Goal: Task Accomplishment & Management: Use online tool/utility

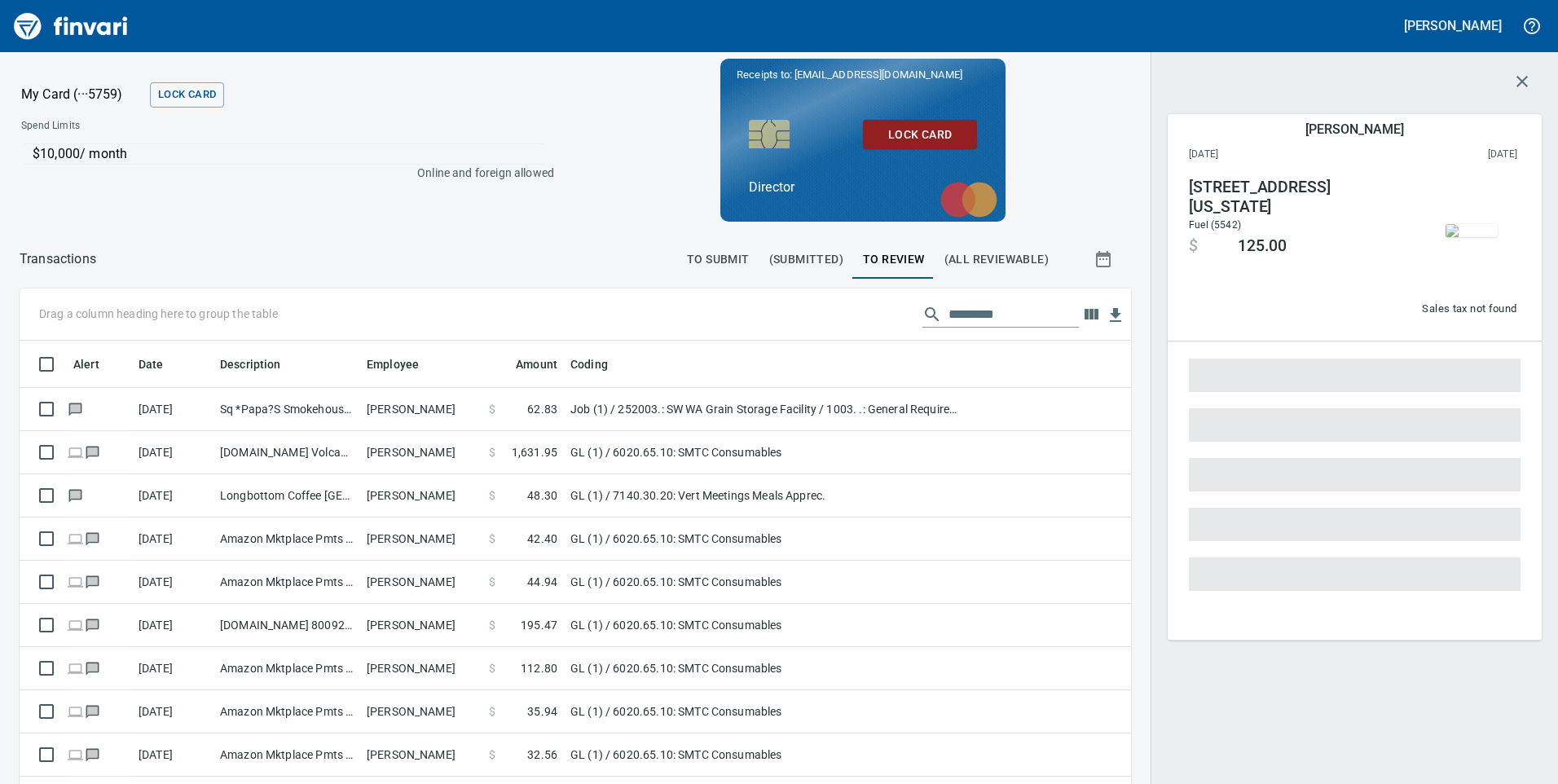
scroll to position [592, 1075]
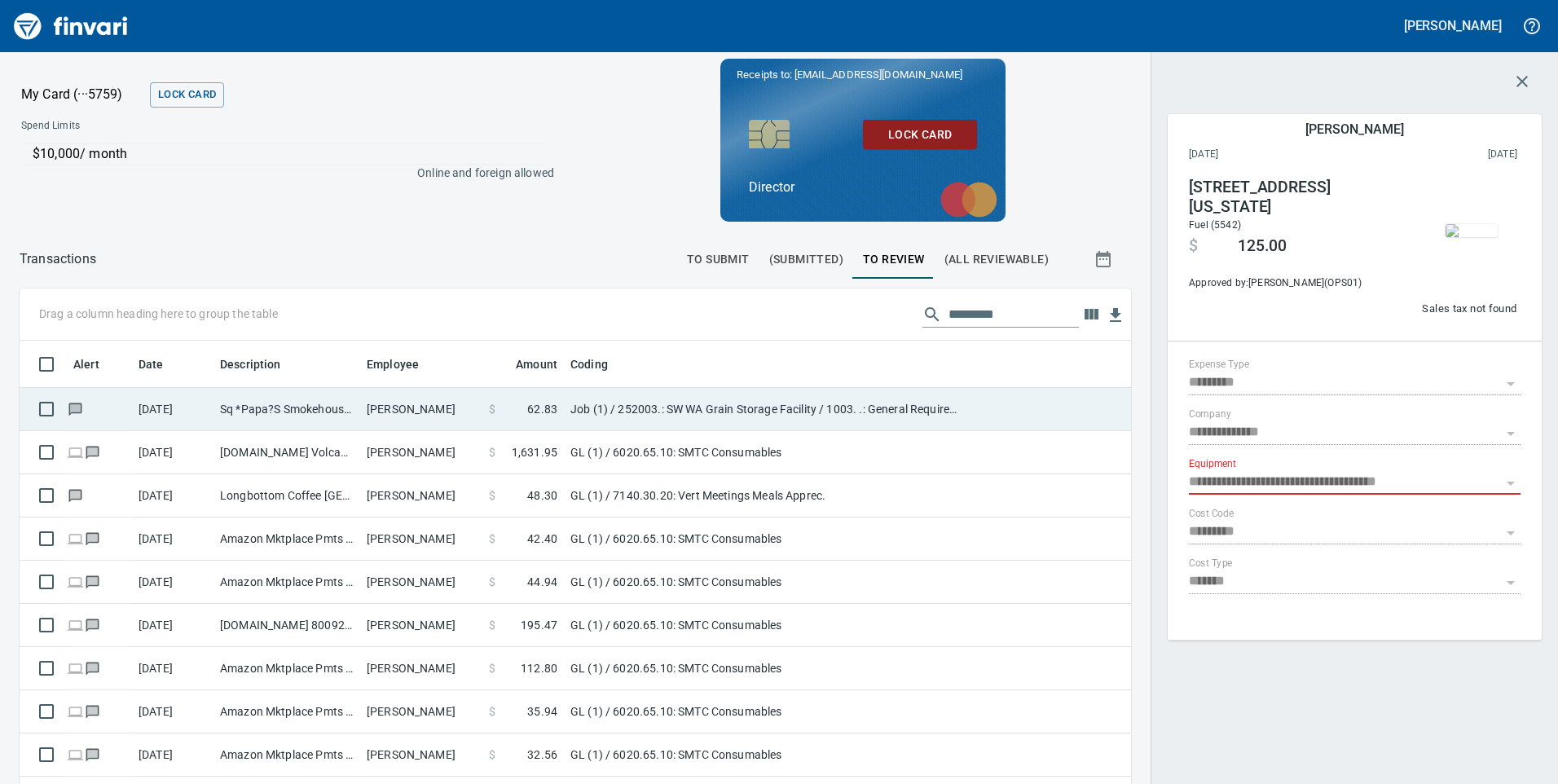
click at [282, 412] on td "Sq *Papa?S Smokehouse Chehalis WA" at bounding box center [287, 409] width 147 height 44
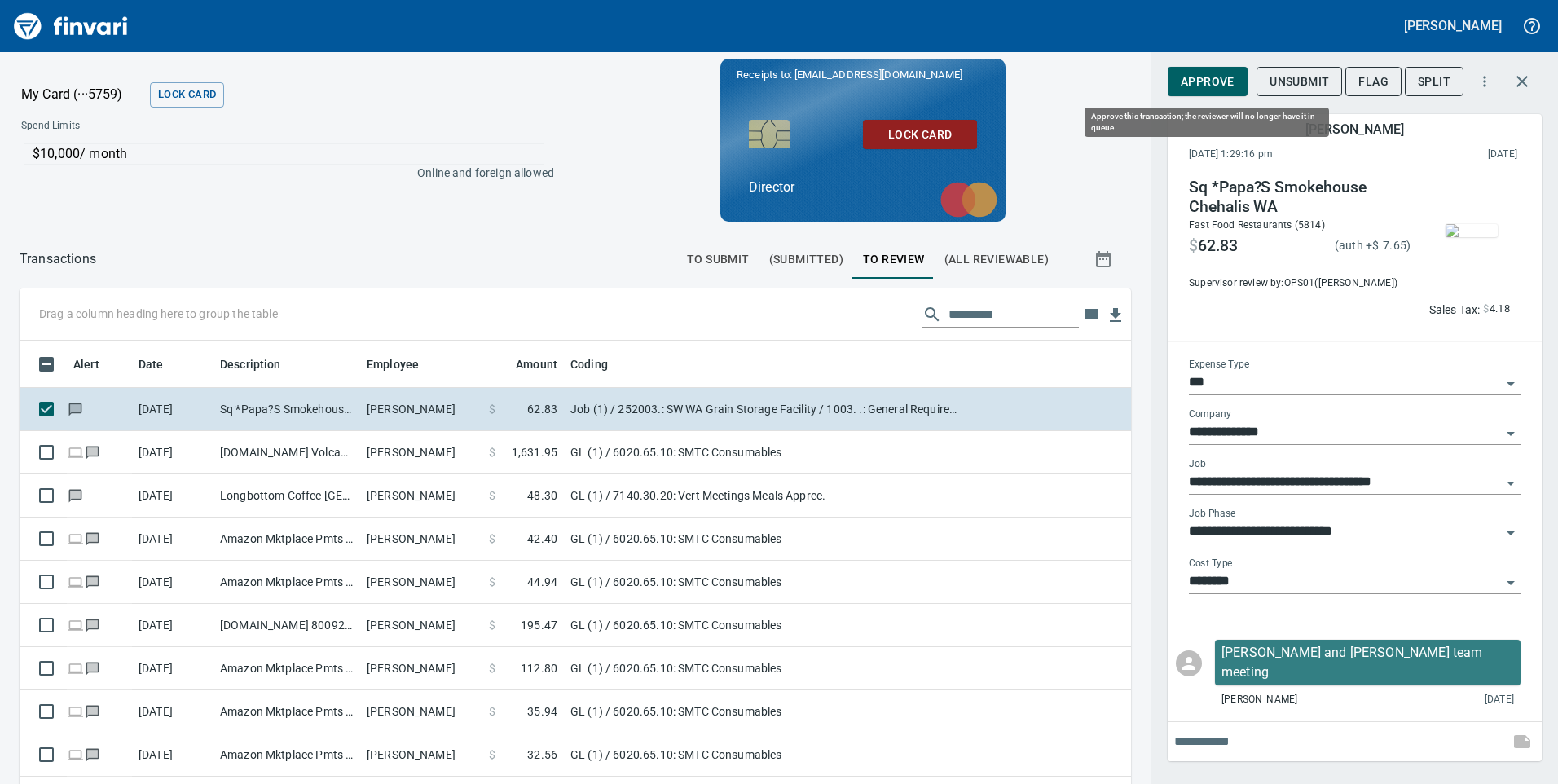
click at [1211, 84] on span "Approve" at bounding box center [1207, 82] width 54 height 20
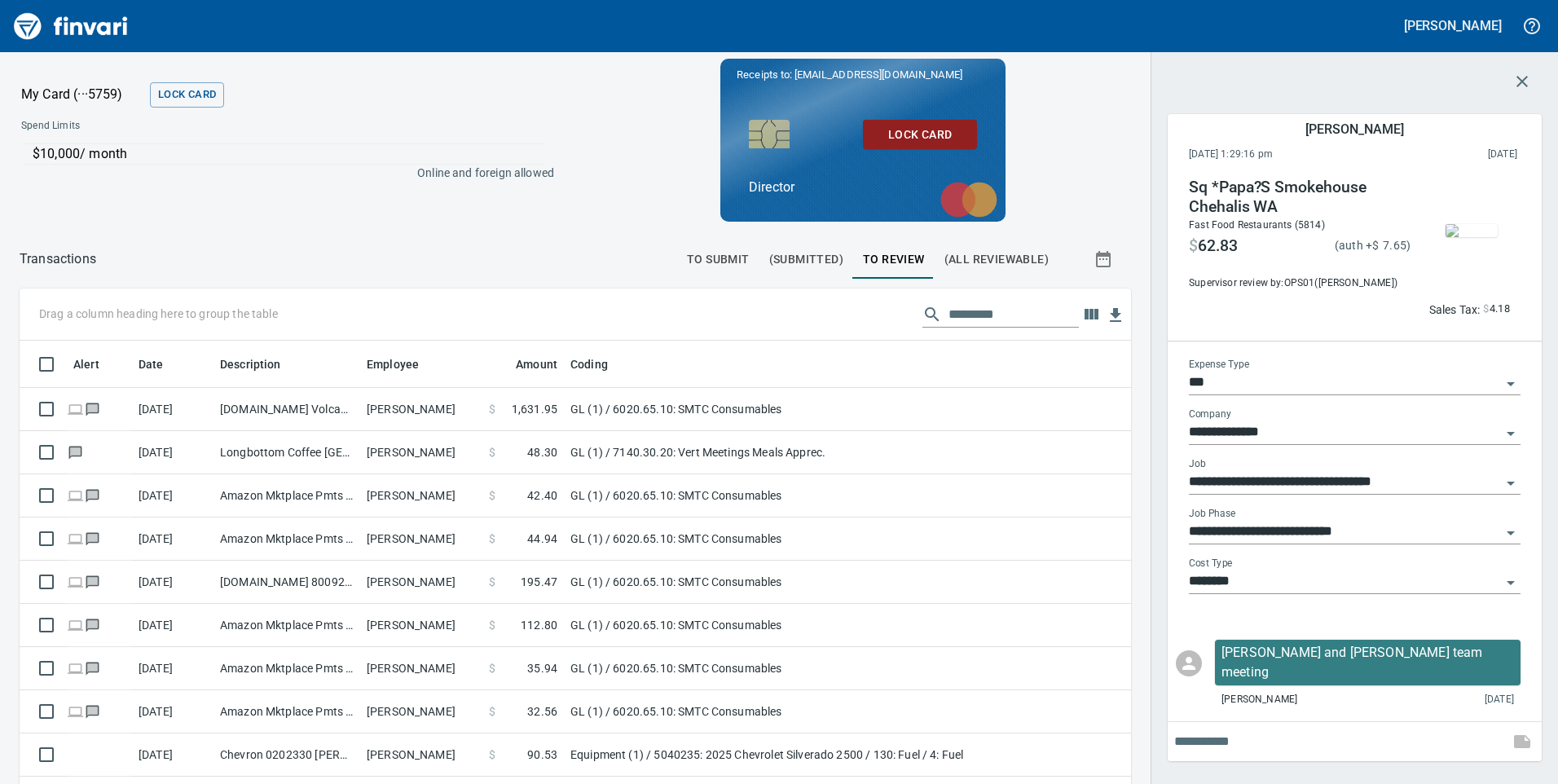
scroll to position [592, 1075]
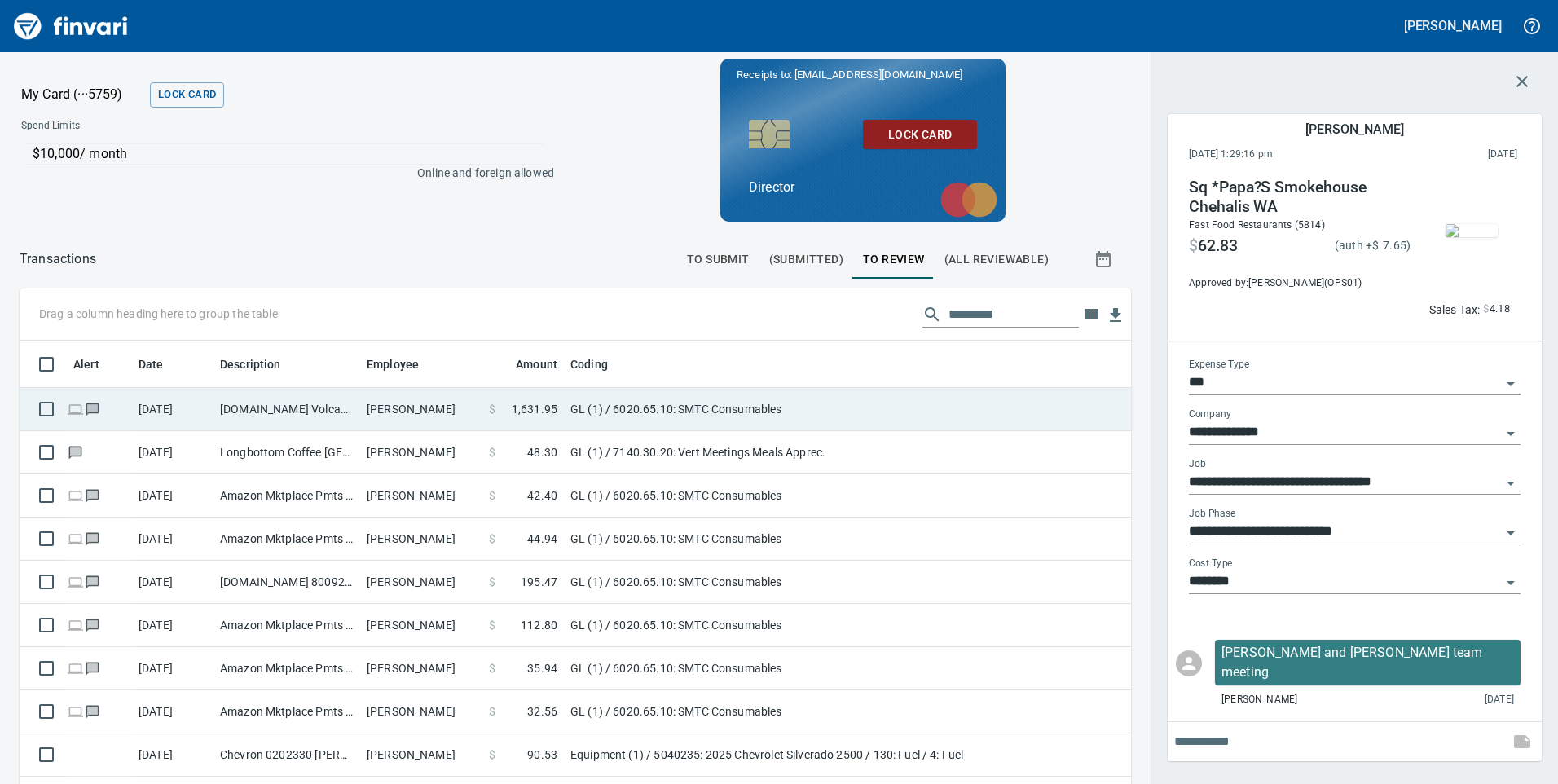
click at [310, 417] on td "[DOMAIN_NAME] Volcano HI" at bounding box center [287, 409] width 147 height 44
type input "**"
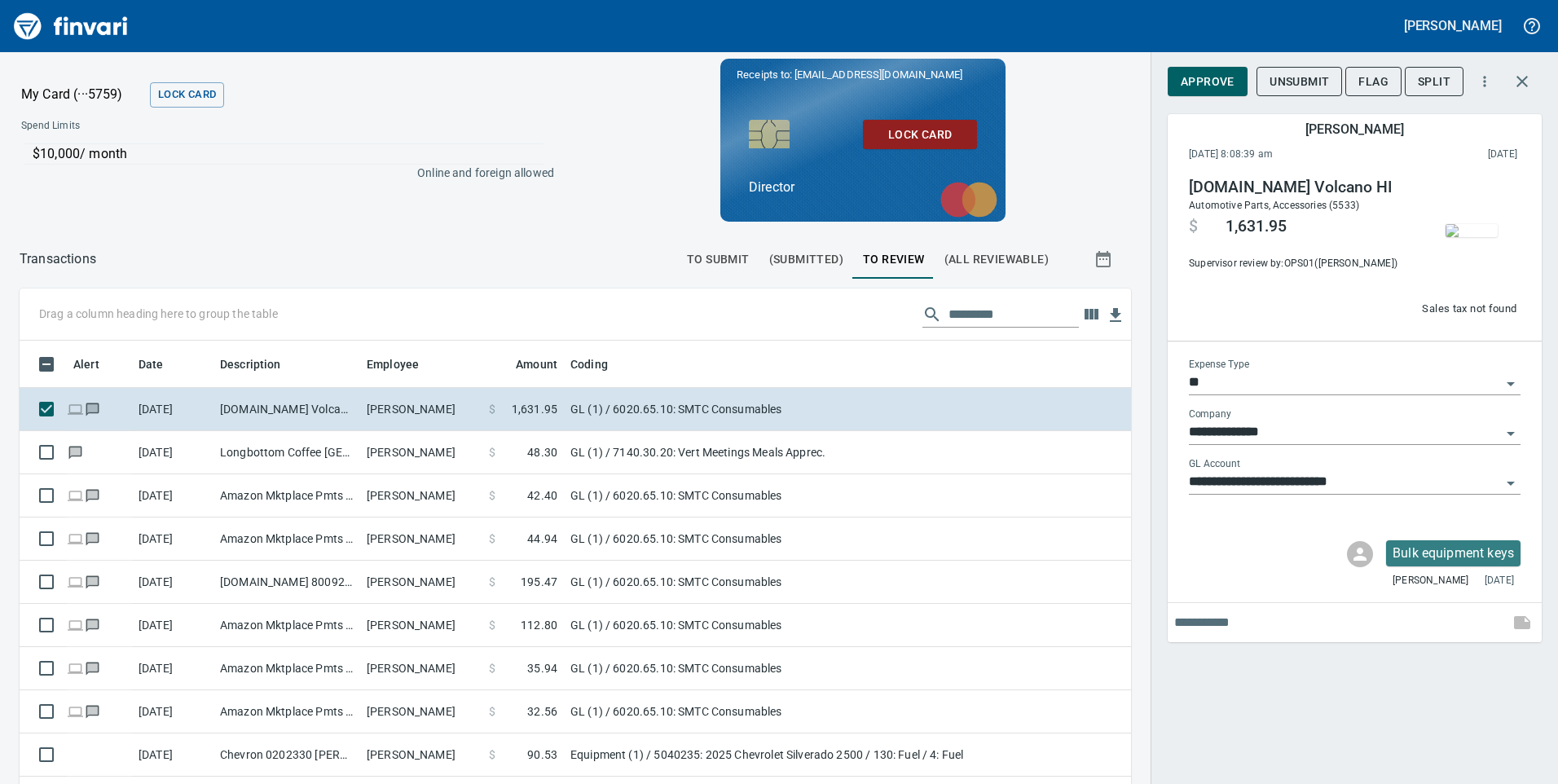
scroll to position [592, 1075]
click at [1206, 76] on span "Approve" at bounding box center [1207, 82] width 54 height 20
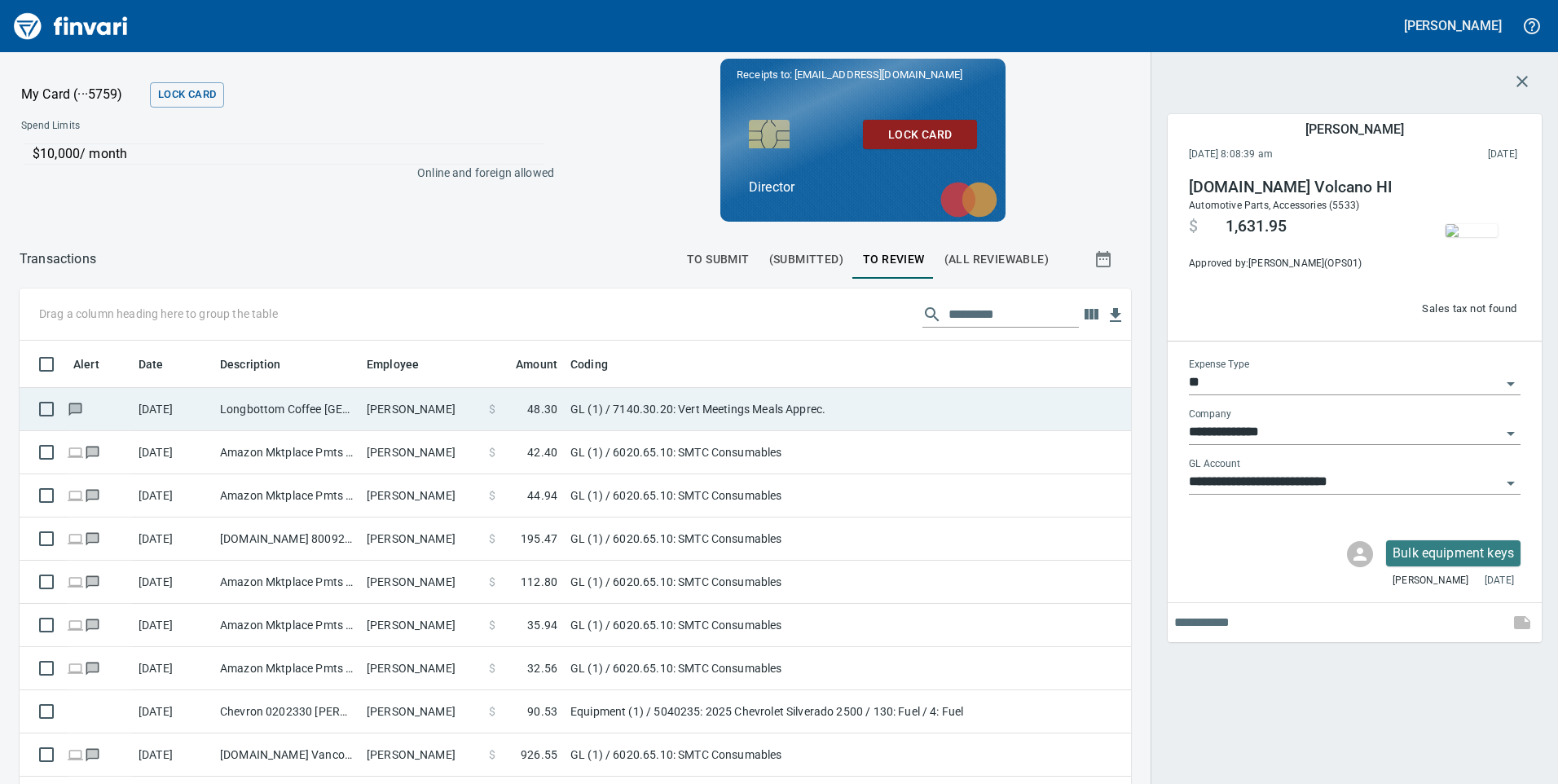
click at [299, 417] on td "Longbottom Coffee [GEOGRAPHIC_DATA] OR" at bounding box center [287, 409] width 147 height 44
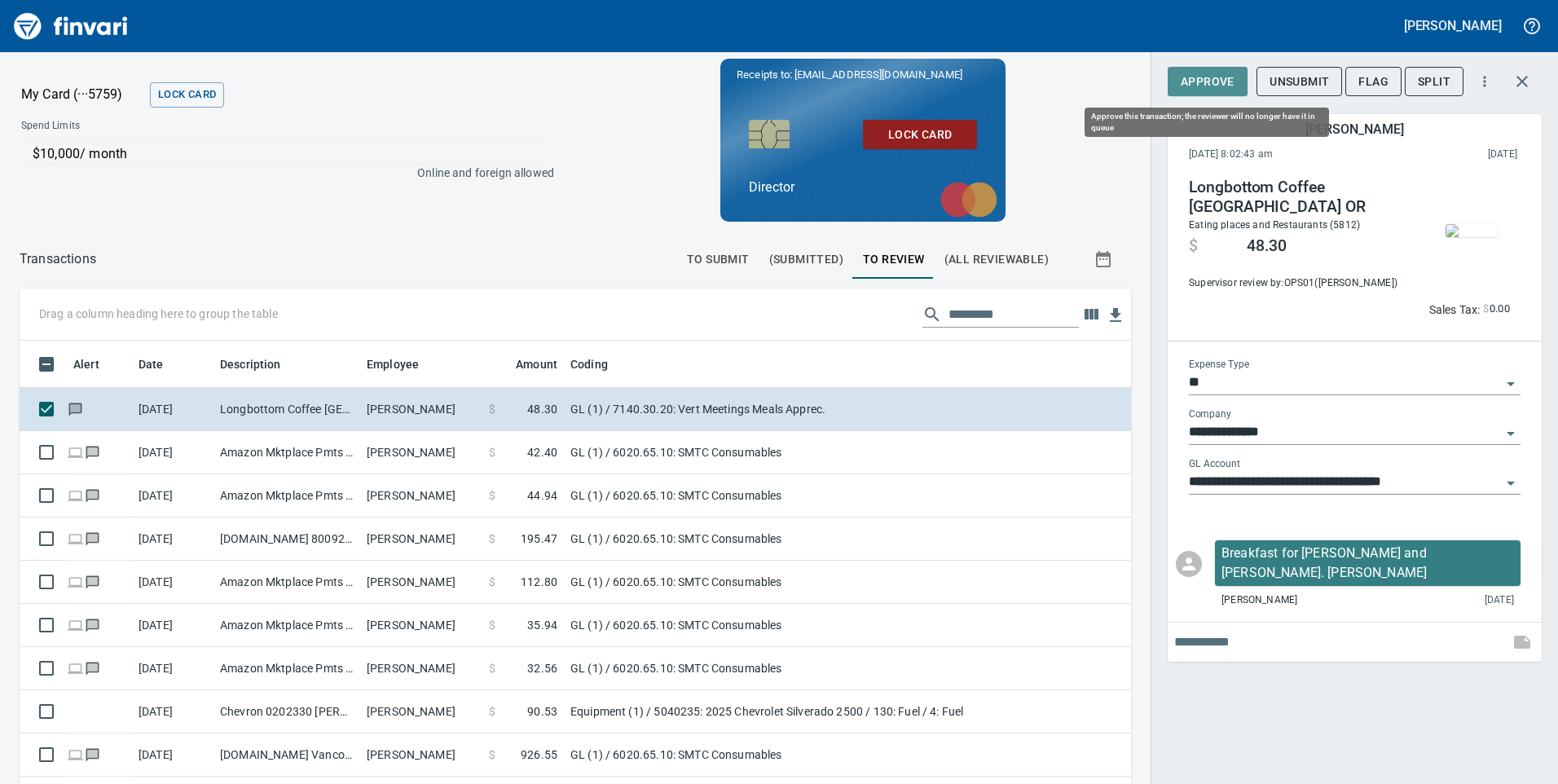
click at [1224, 83] on span "Approve" at bounding box center [1207, 82] width 54 height 20
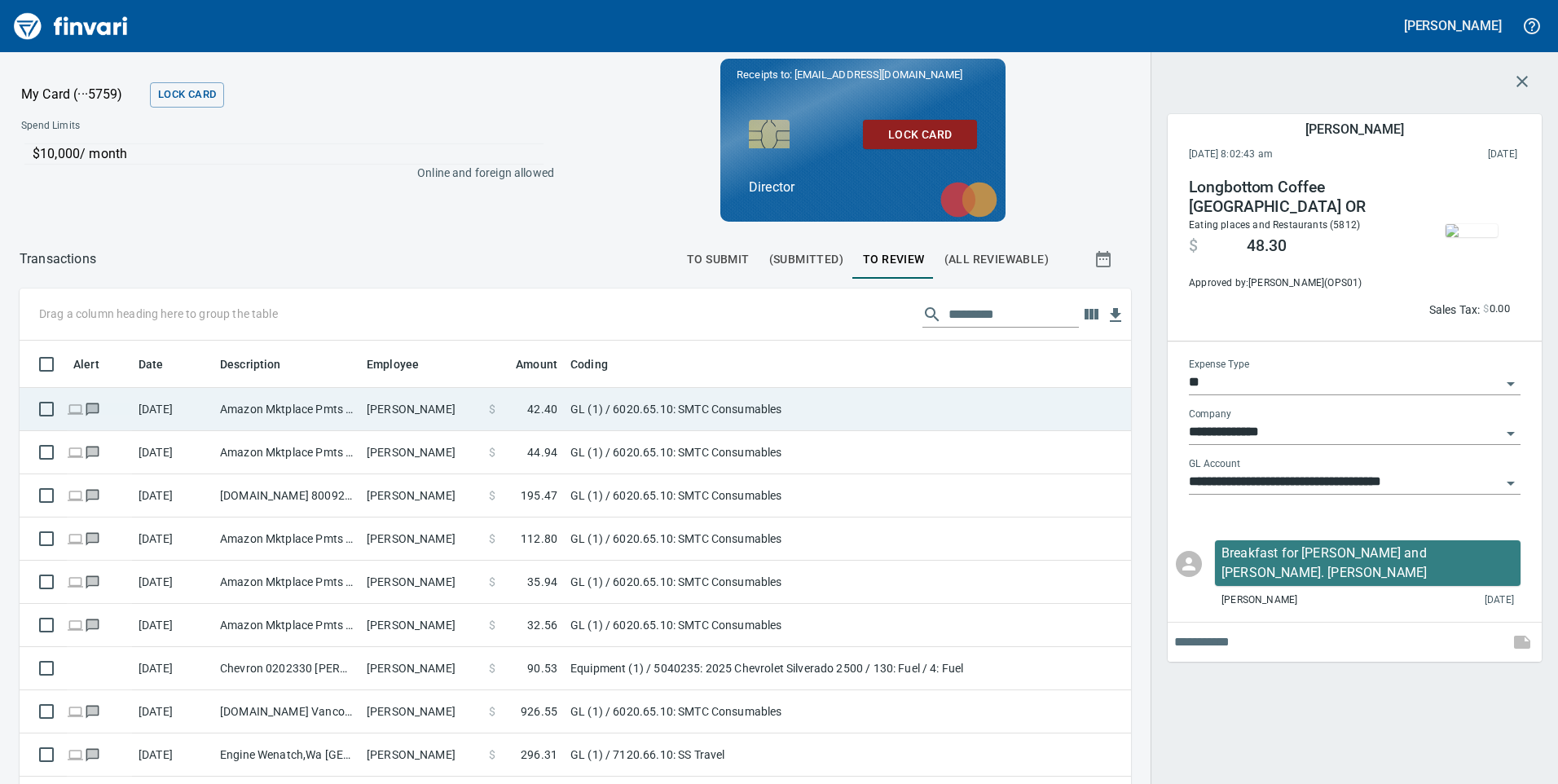
scroll to position [592, 1075]
click at [315, 417] on td "Amazon Mktplace Pmts [DOMAIN_NAME][URL] WA" at bounding box center [287, 409] width 147 height 44
type input "**********"
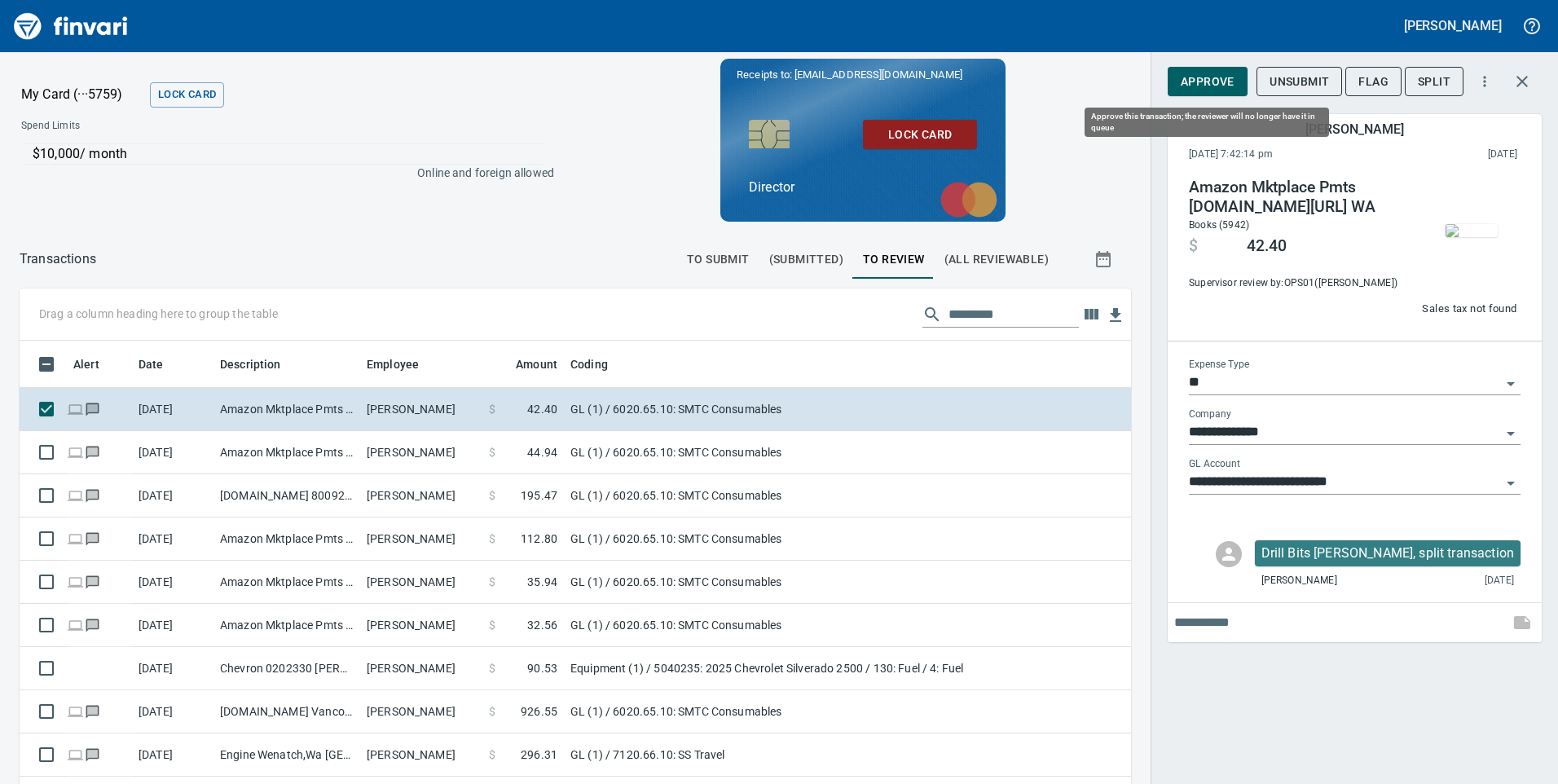
click at [1205, 83] on span "Approve" at bounding box center [1207, 82] width 54 height 20
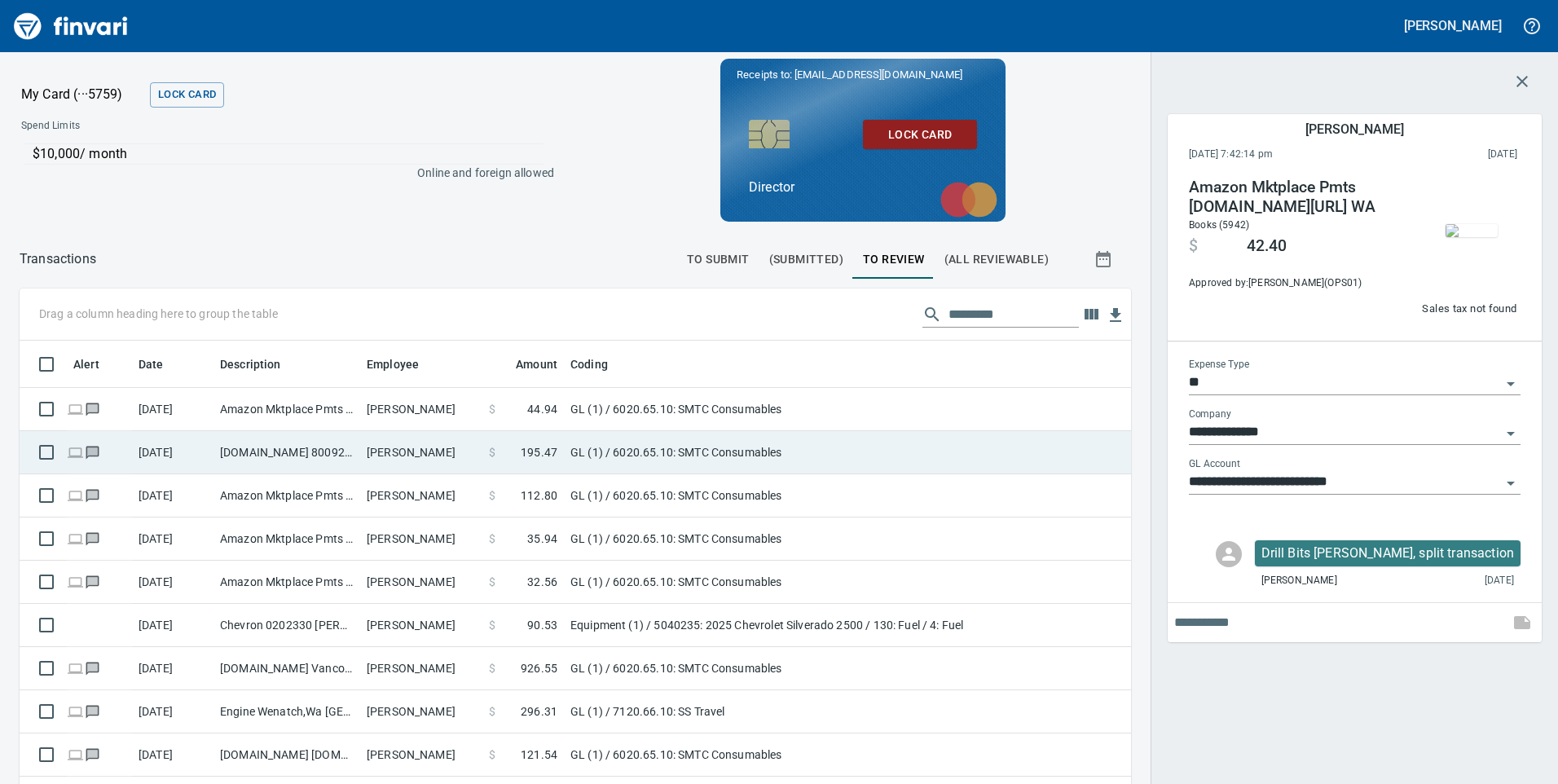
scroll to position [592, 1075]
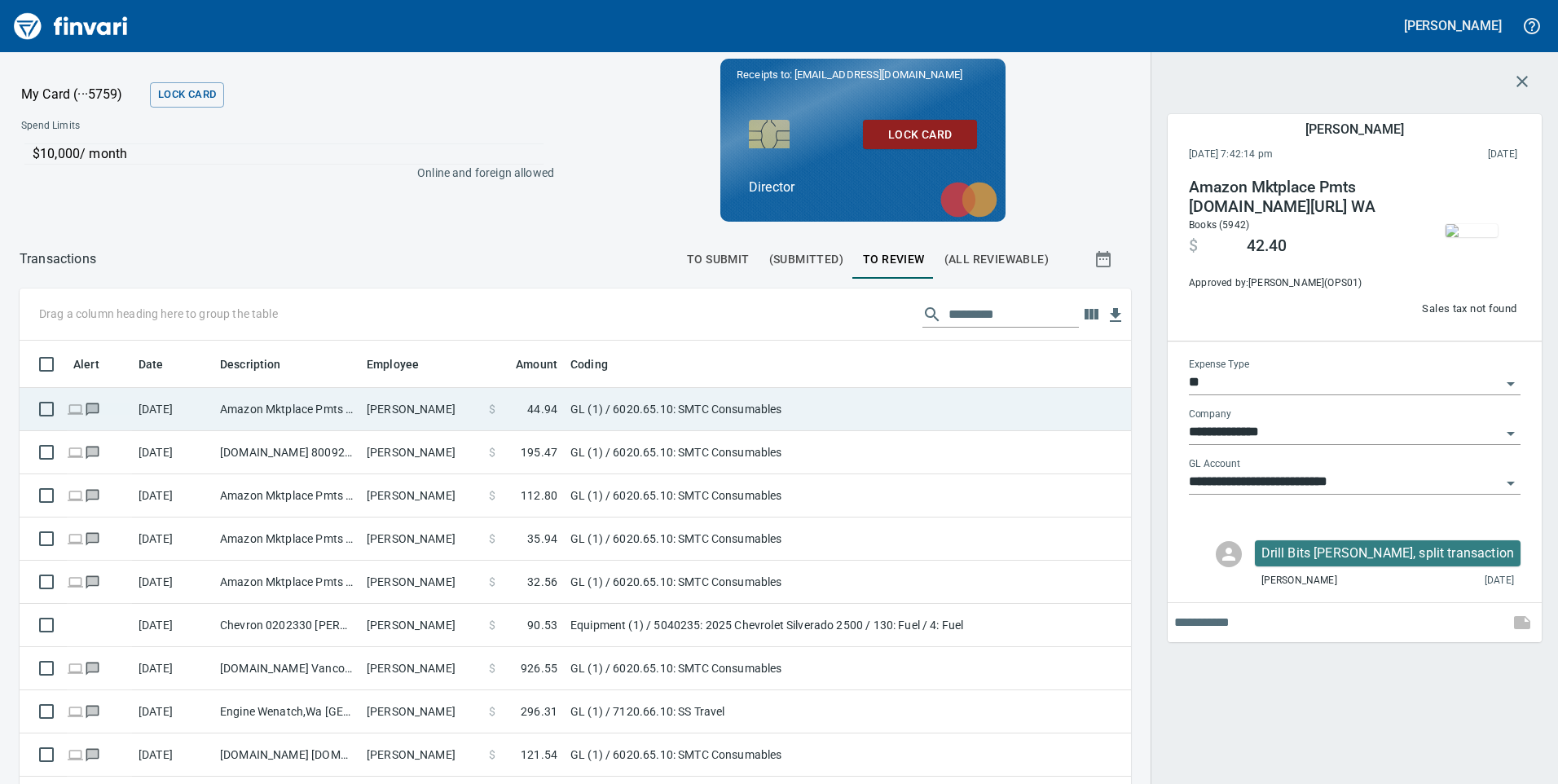
click at [333, 414] on td "Amazon Mktplace Pmts [DOMAIN_NAME][URL] WA" at bounding box center [287, 409] width 147 height 44
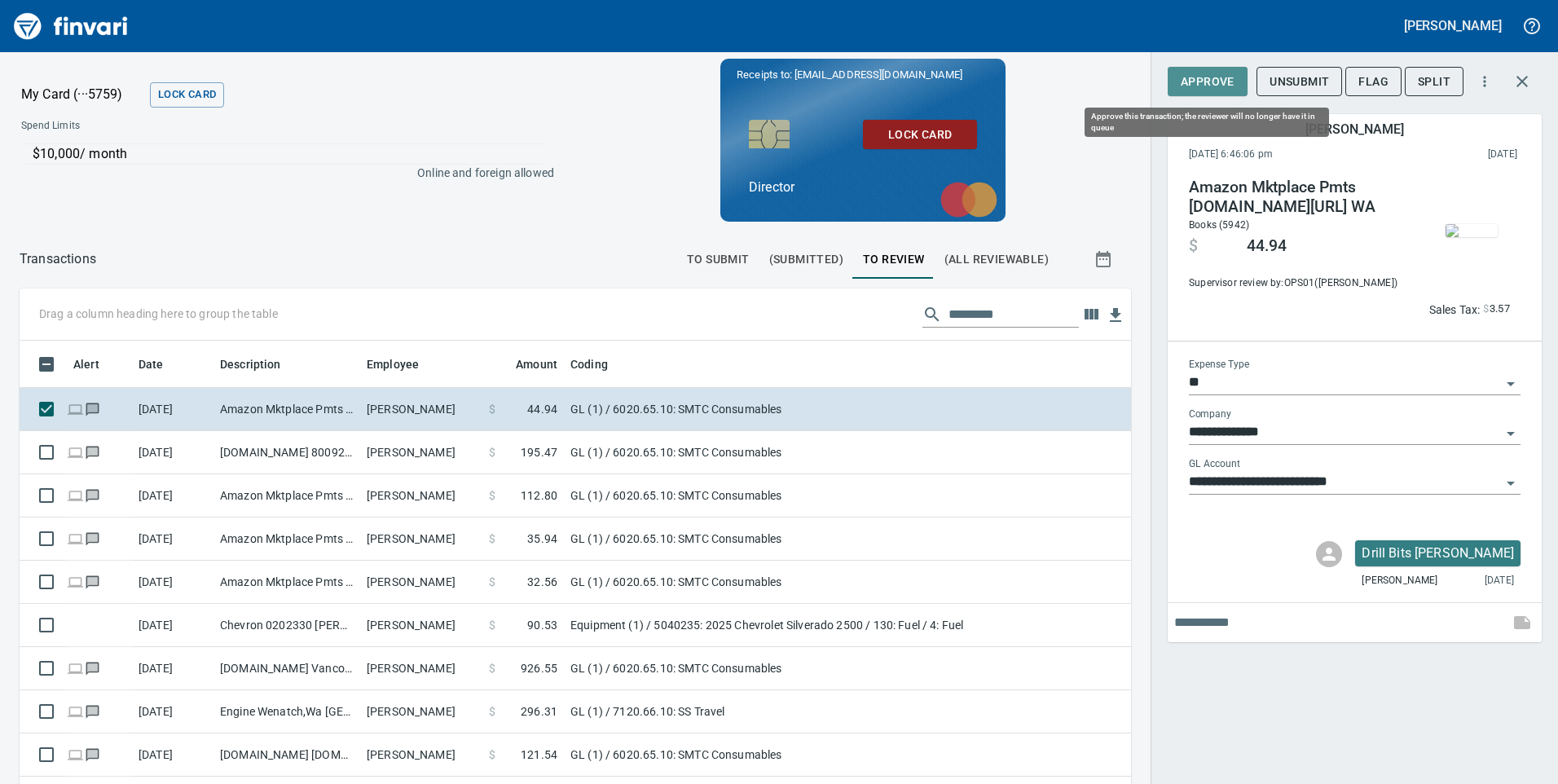
click at [1209, 81] on span "Approve" at bounding box center [1207, 82] width 54 height 20
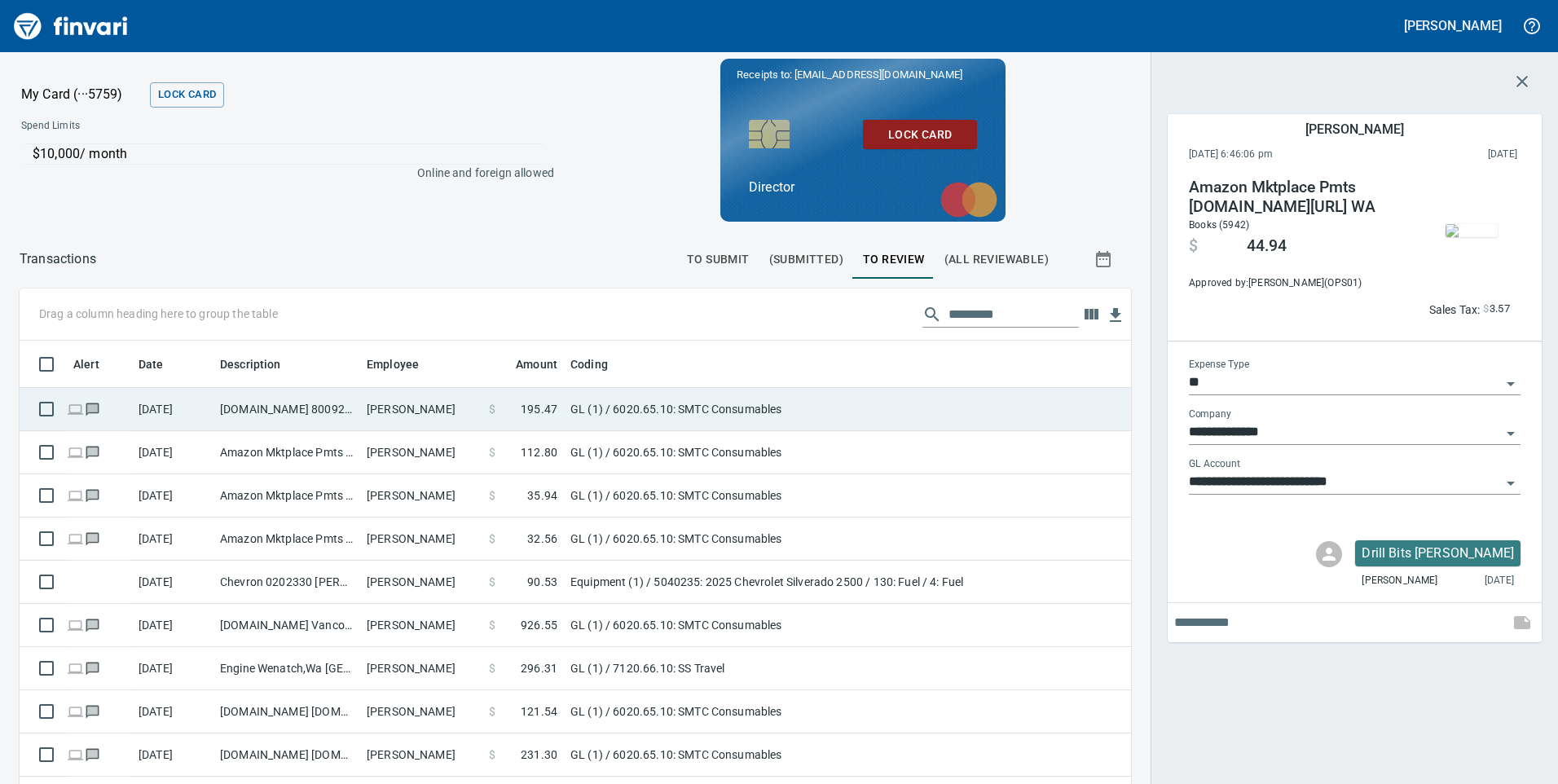
scroll to position [592, 1075]
click at [338, 422] on td "[DOMAIN_NAME] 8009256278 [GEOGRAPHIC_DATA] [GEOGRAPHIC_DATA]" at bounding box center [287, 409] width 147 height 44
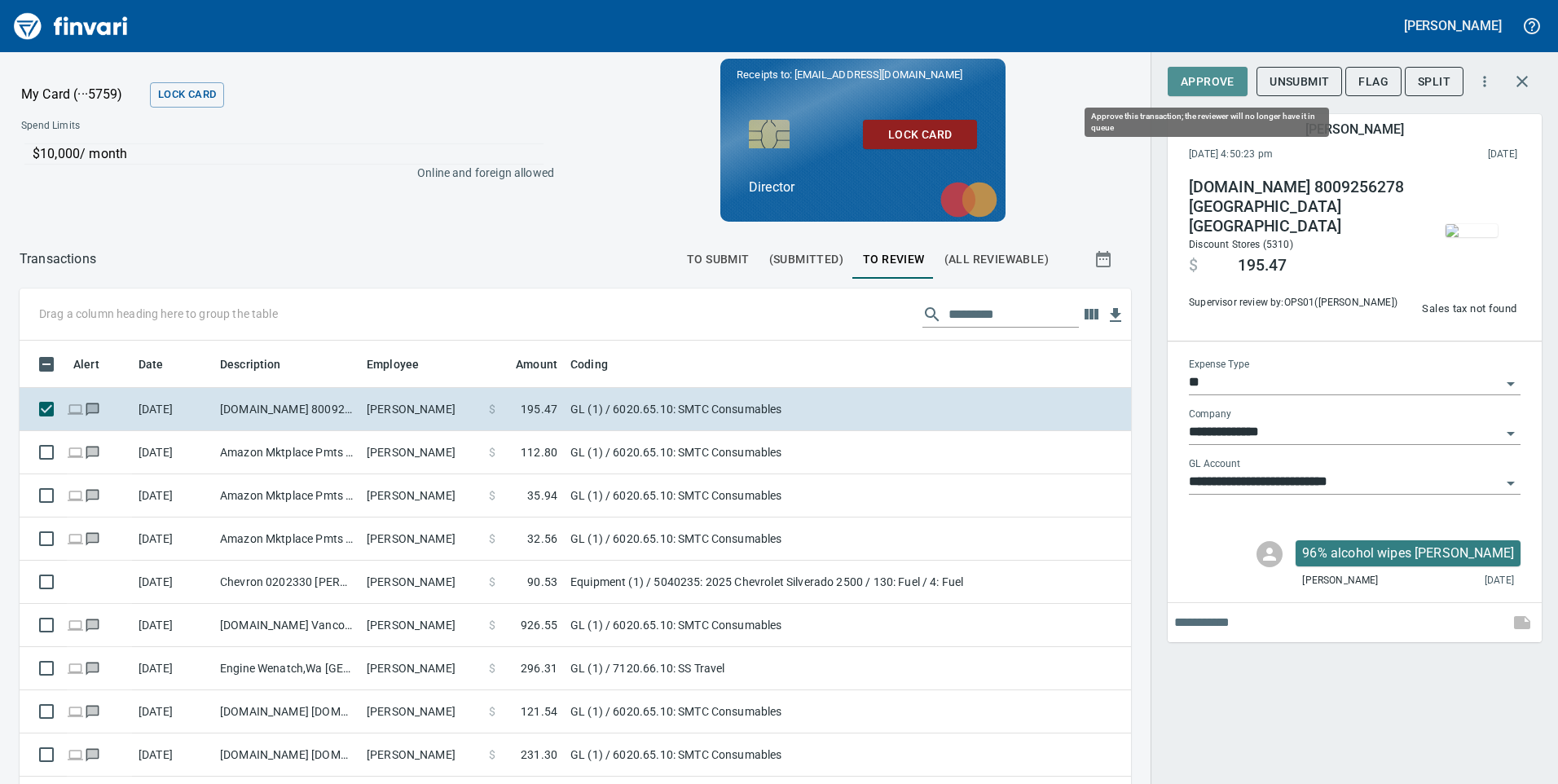
click at [1204, 83] on span "Approve" at bounding box center [1207, 82] width 54 height 20
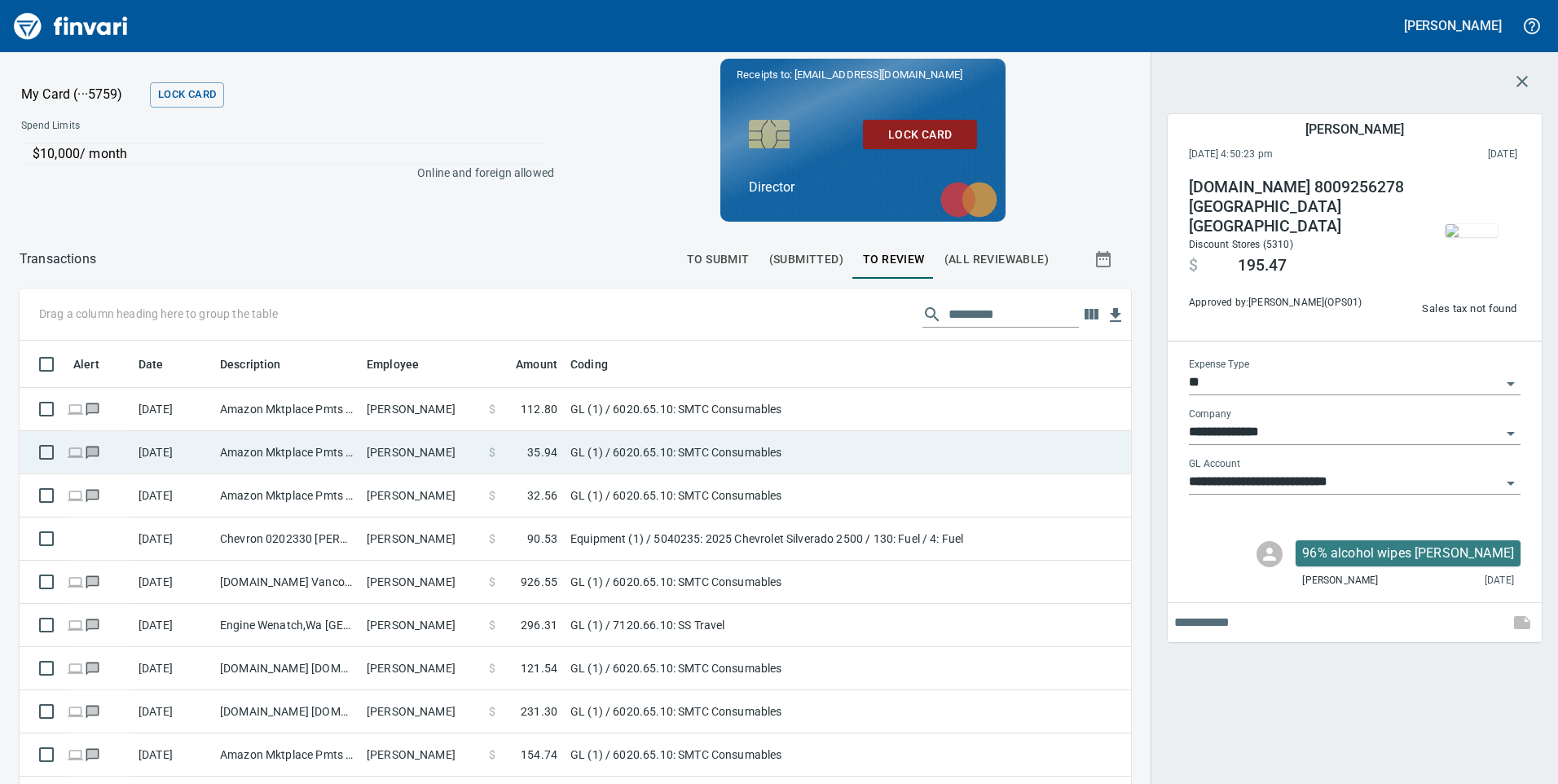
scroll to position [592, 1075]
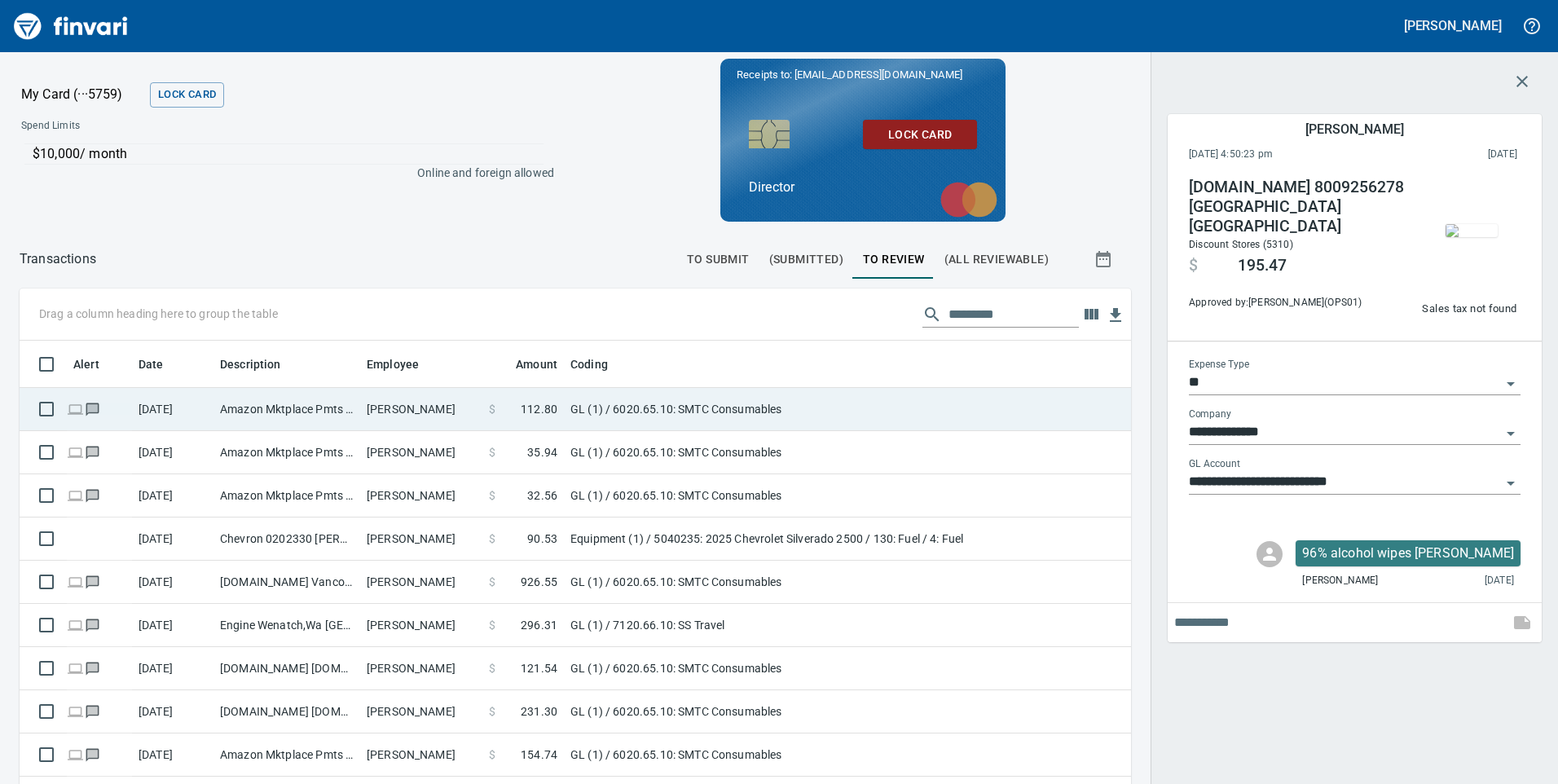
click at [335, 424] on td "Amazon Mktplace Pmts [DOMAIN_NAME][URL] WA" at bounding box center [287, 409] width 147 height 44
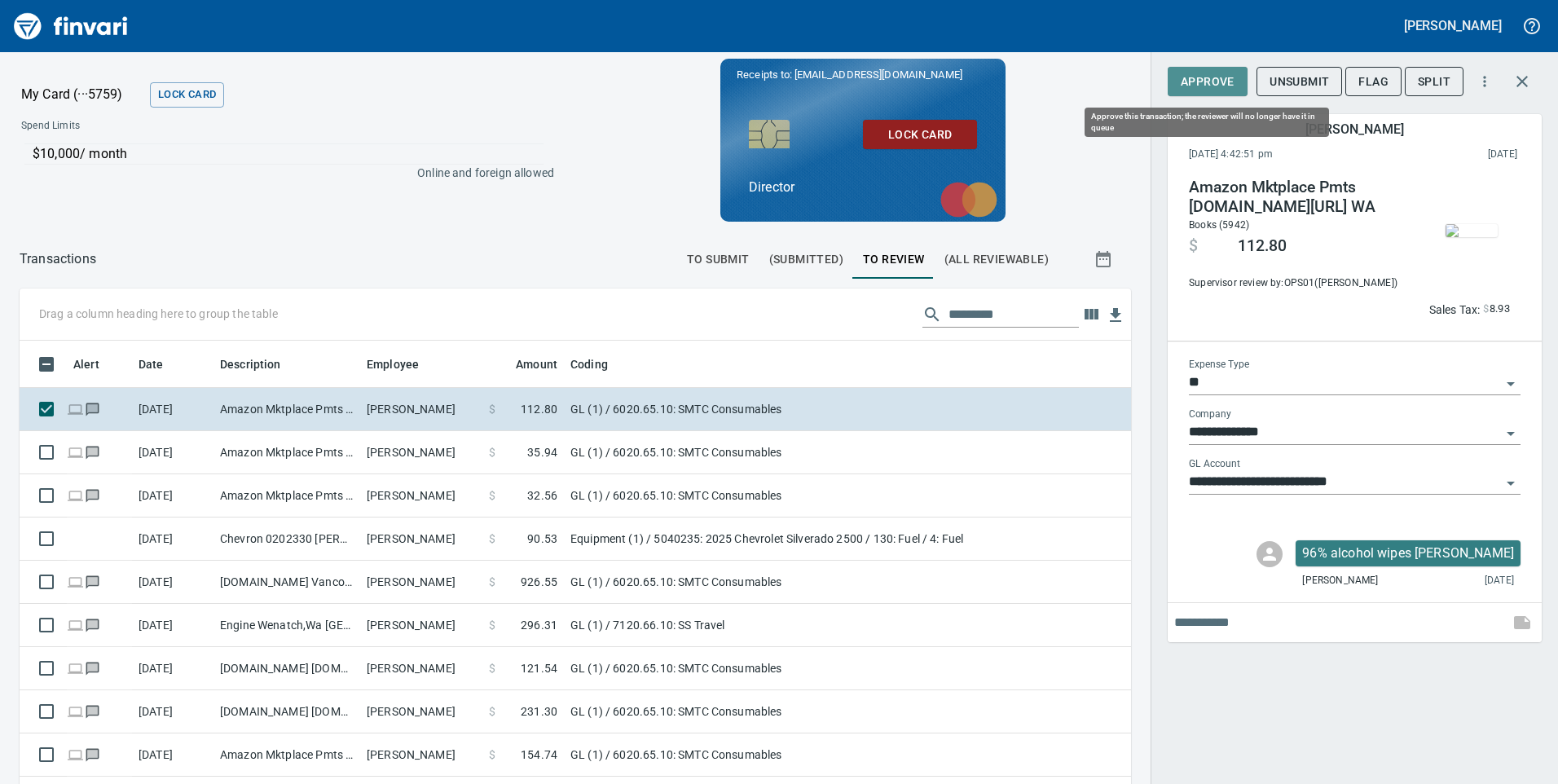
click at [1215, 84] on span "Approve" at bounding box center [1207, 82] width 54 height 20
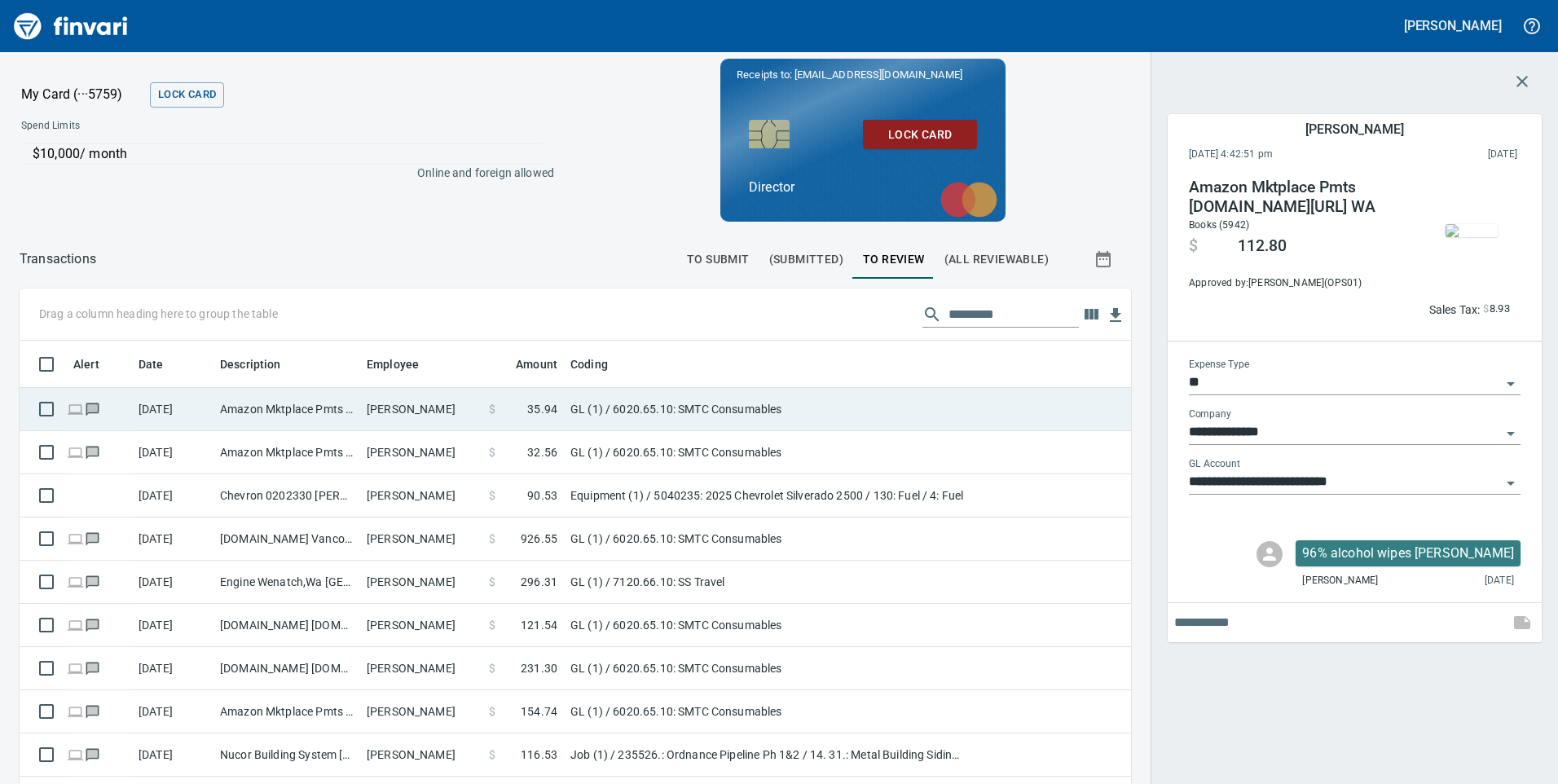
scroll to position [592, 1075]
click at [290, 400] on td "Amazon Mktplace Pmts [DOMAIN_NAME][URL] WA" at bounding box center [287, 409] width 147 height 44
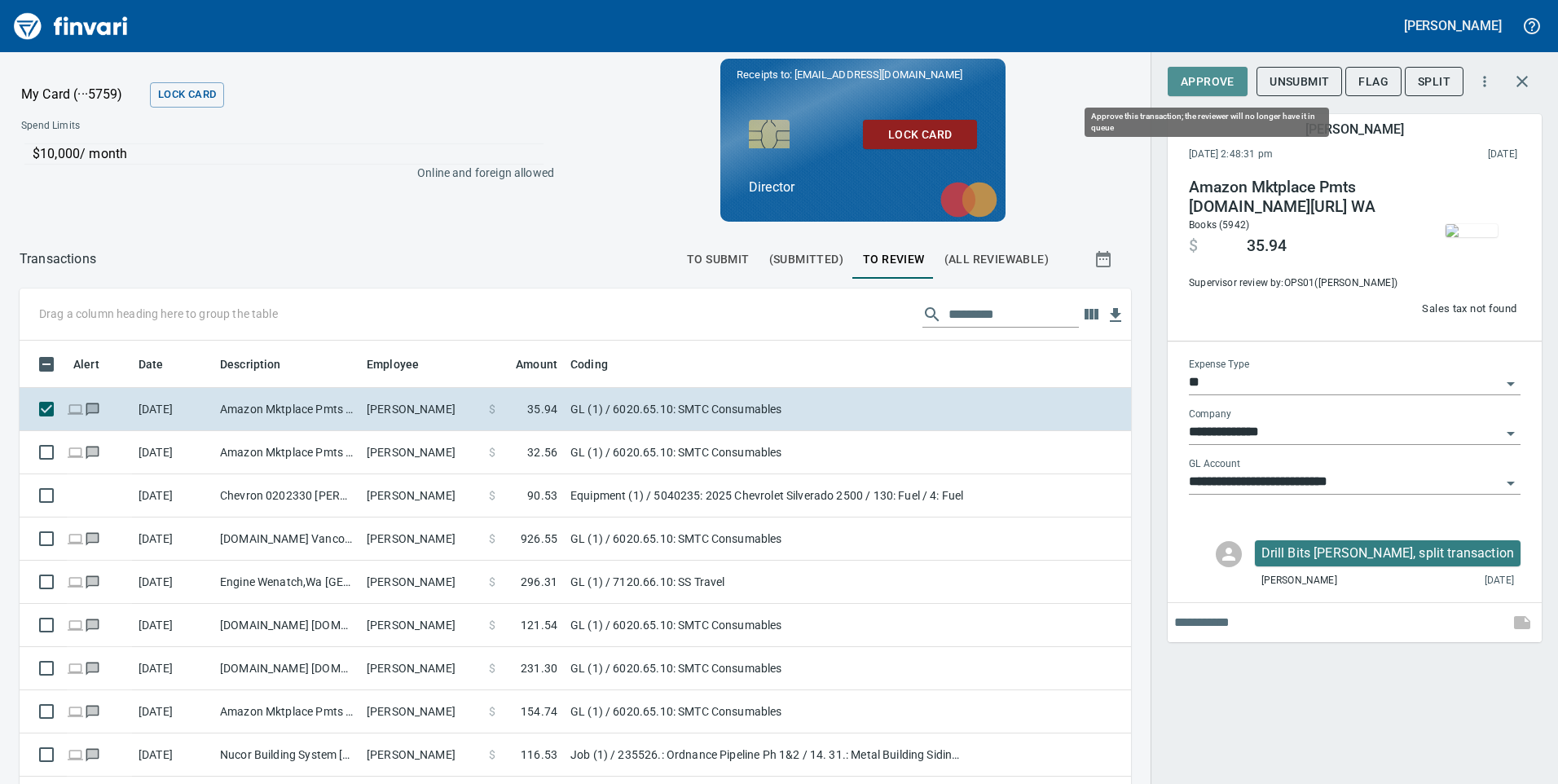
click at [1215, 85] on span "Approve" at bounding box center [1207, 82] width 54 height 20
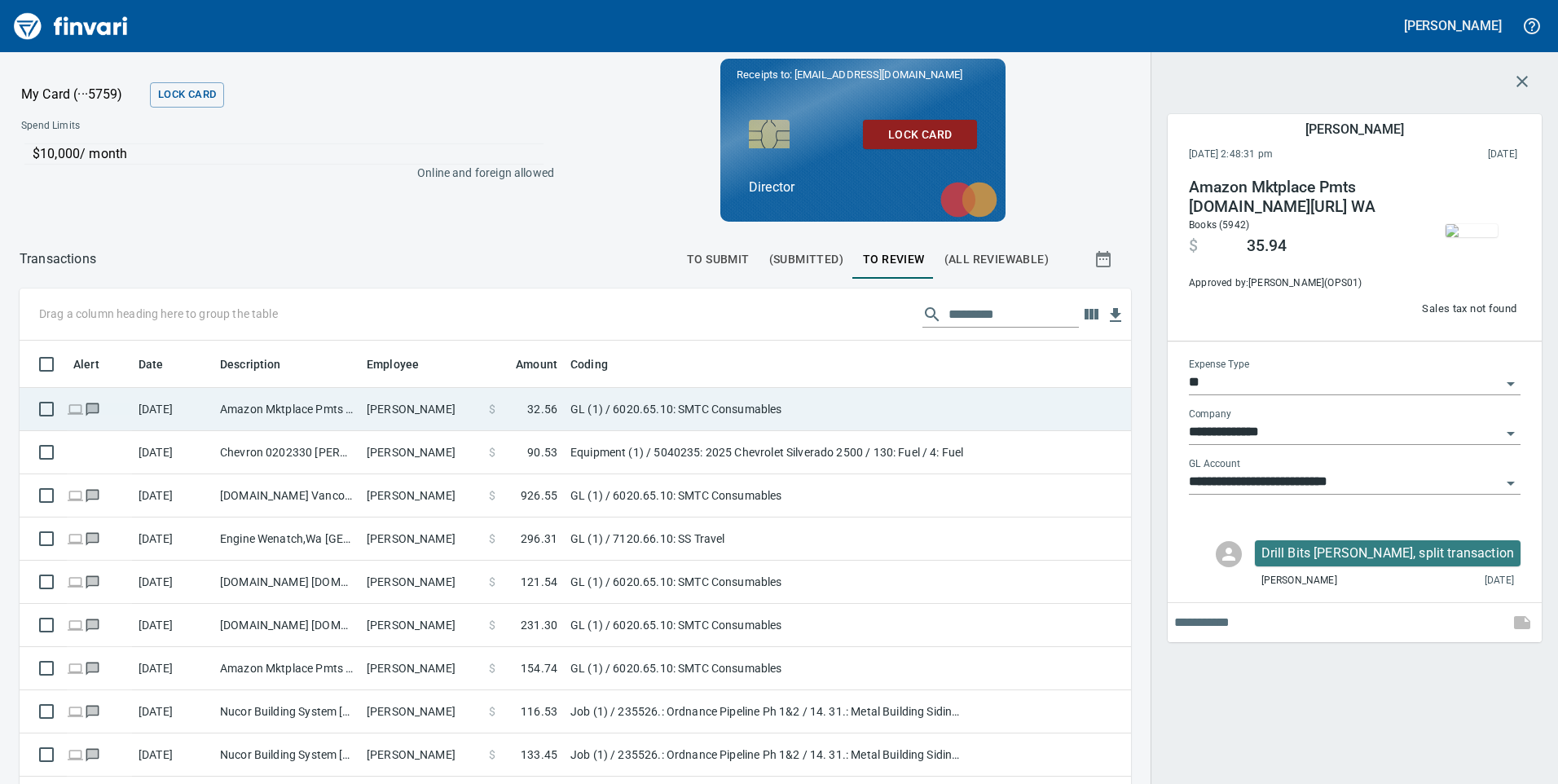
scroll to position [592, 1075]
click at [320, 412] on td "Amazon Mktplace Pmts [DOMAIN_NAME][URL] WA" at bounding box center [287, 409] width 147 height 44
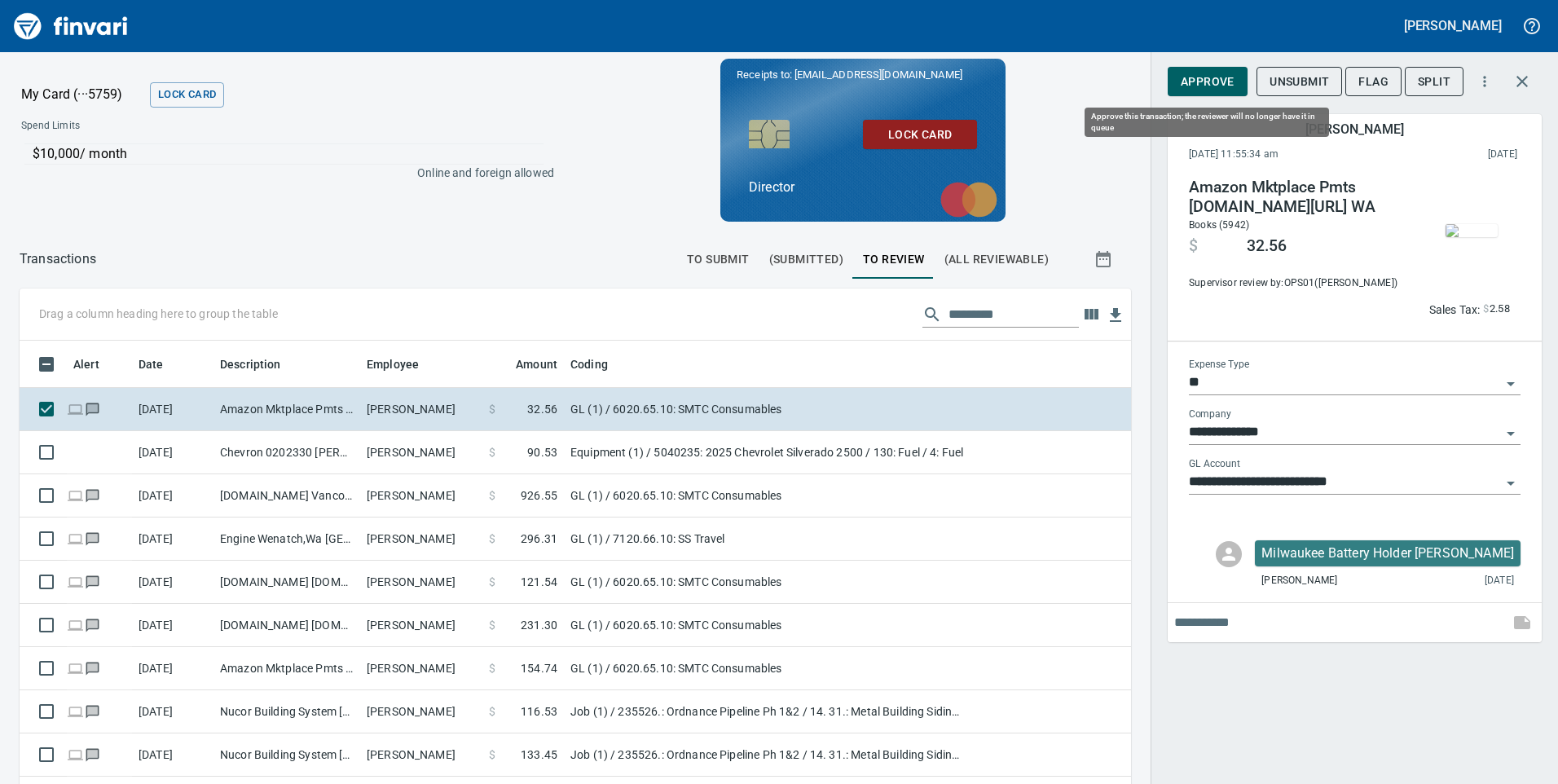
click at [1230, 86] on span "Approve" at bounding box center [1207, 82] width 54 height 20
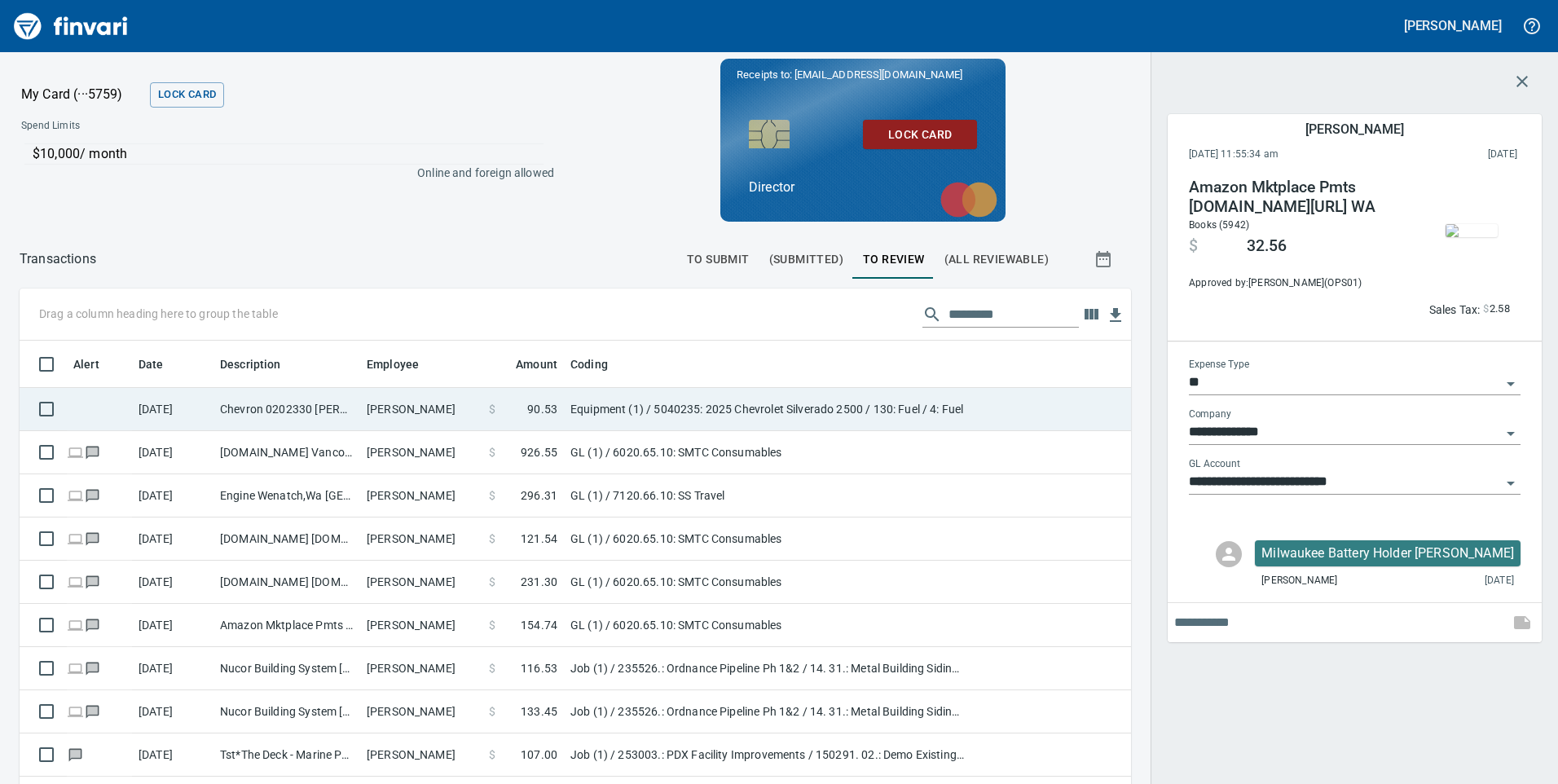
scroll to position [592, 1075]
click at [355, 416] on td "Chevron 0202330 [PERSON_NAME] [GEOGRAPHIC_DATA]" at bounding box center [287, 409] width 147 height 44
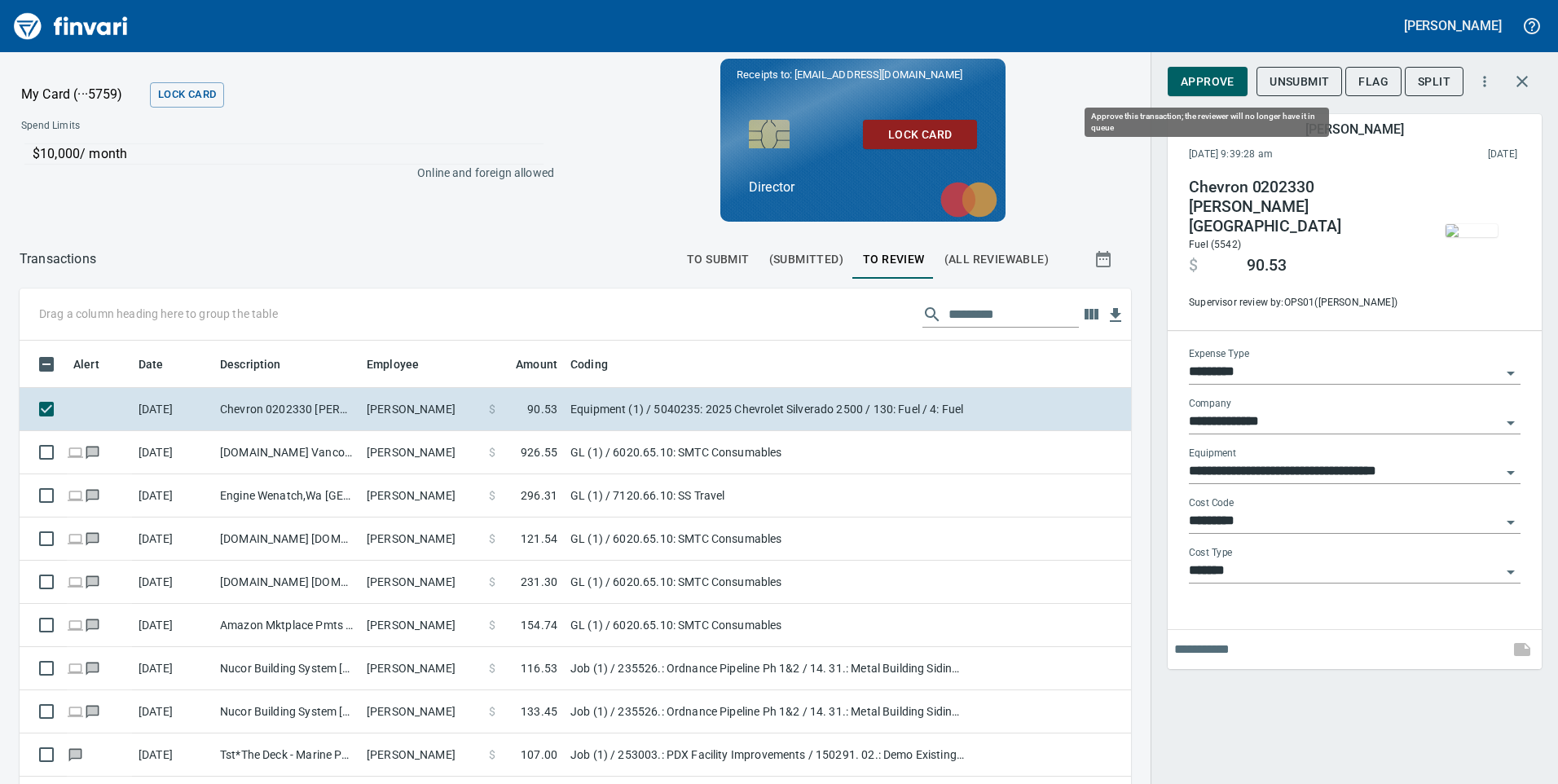
scroll to position [592, 1075]
click at [1204, 89] on span "Approve" at bounding box center [1207, 82] width 54 height 20
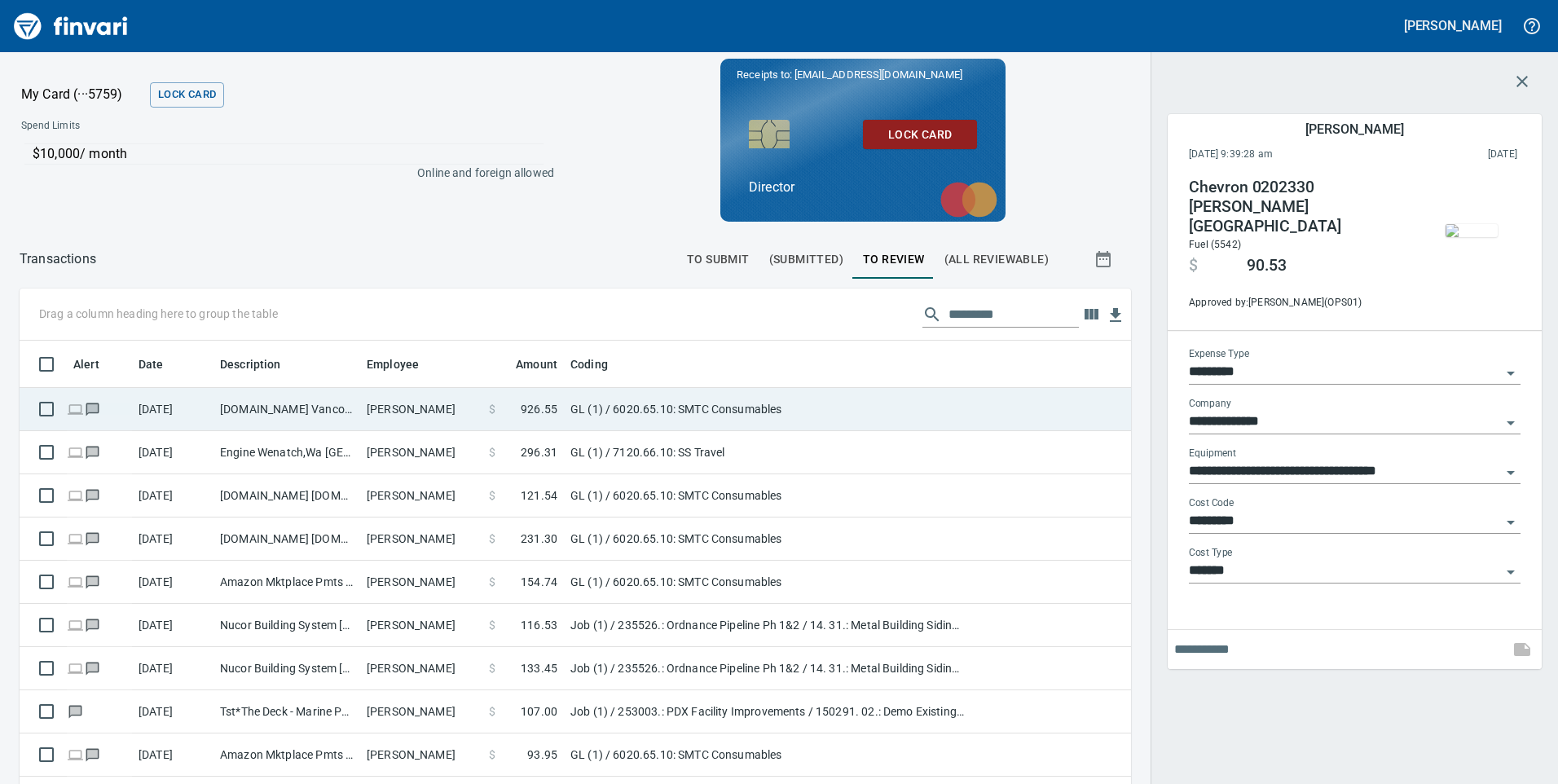
click at [270, 417] on td "[DOMAIN_NAME] Vancouver [GEOGRAPHIC_DATA]" at bounding box center [287, 409] width 147 height 44
type input "**"
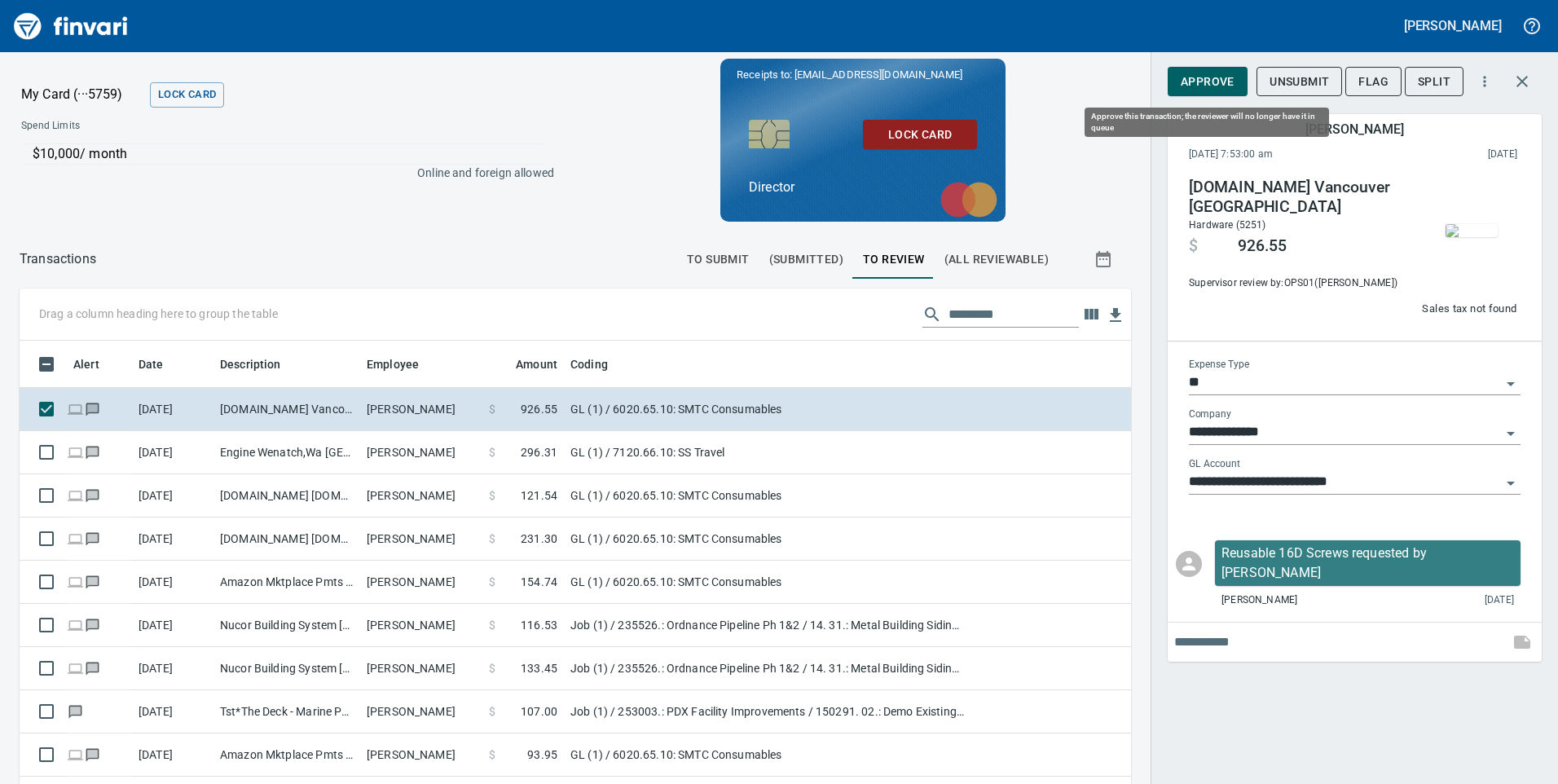
click at [1226, 82] on span "Approve" at bounding box center [1207, 82] width 54 height 20
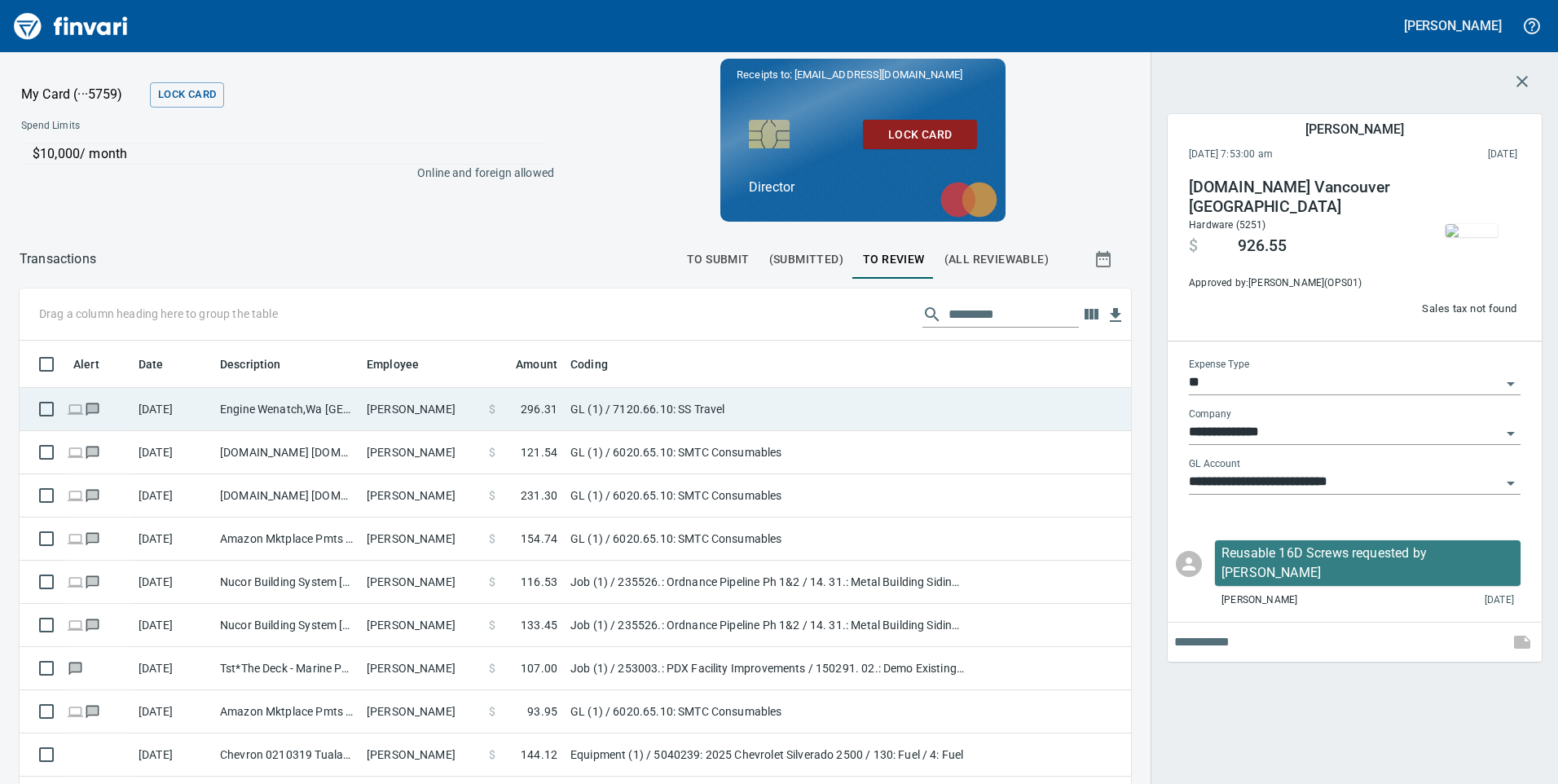
scroll to position [592, 1087]
click at [187, 418] on td "[DATE]" at bounding box center [173, 409] width 82 height 44
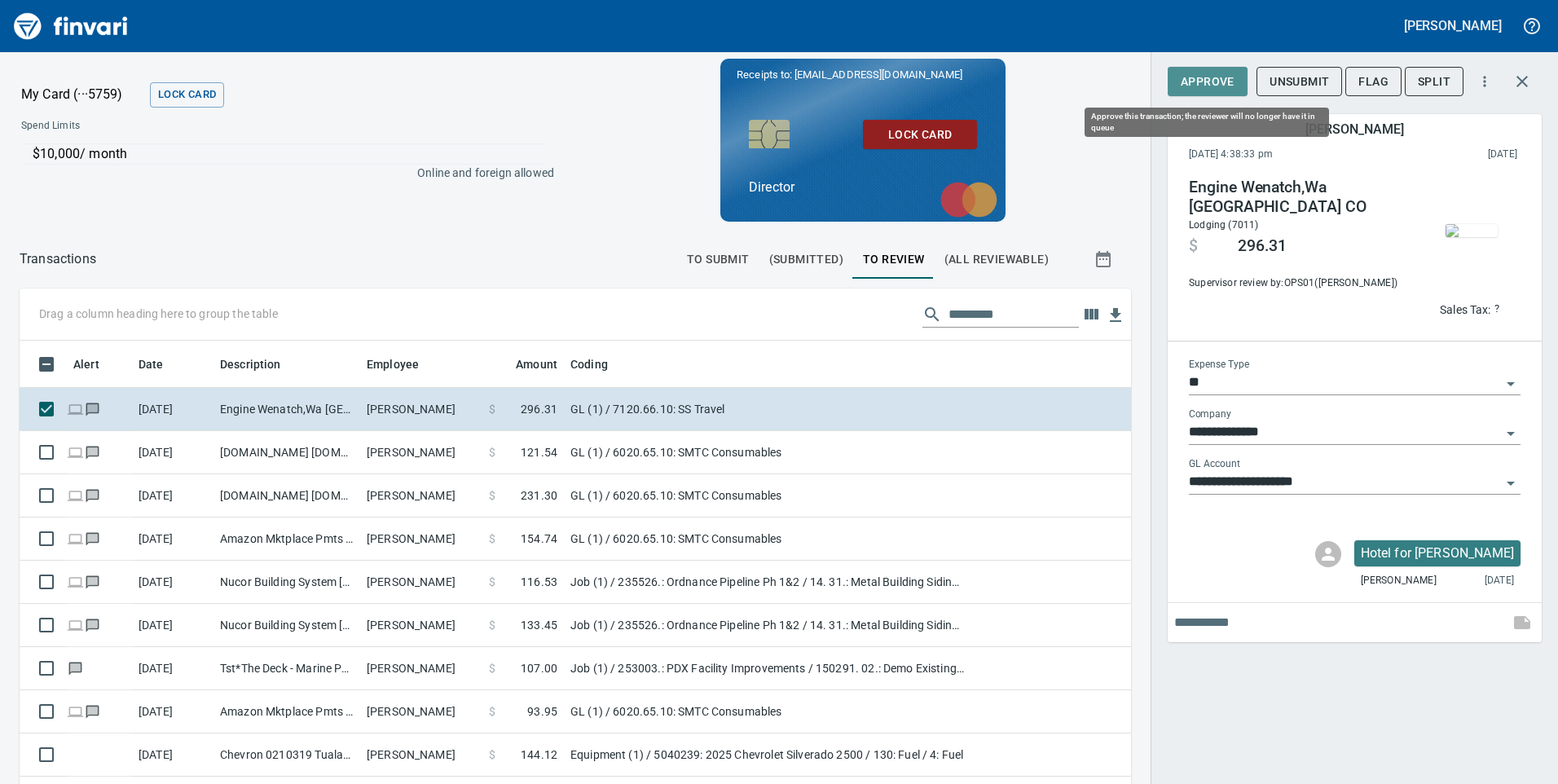
click at [1229, 87] on span "Approve" at bounding box center [1207, 82] width 54 height 20
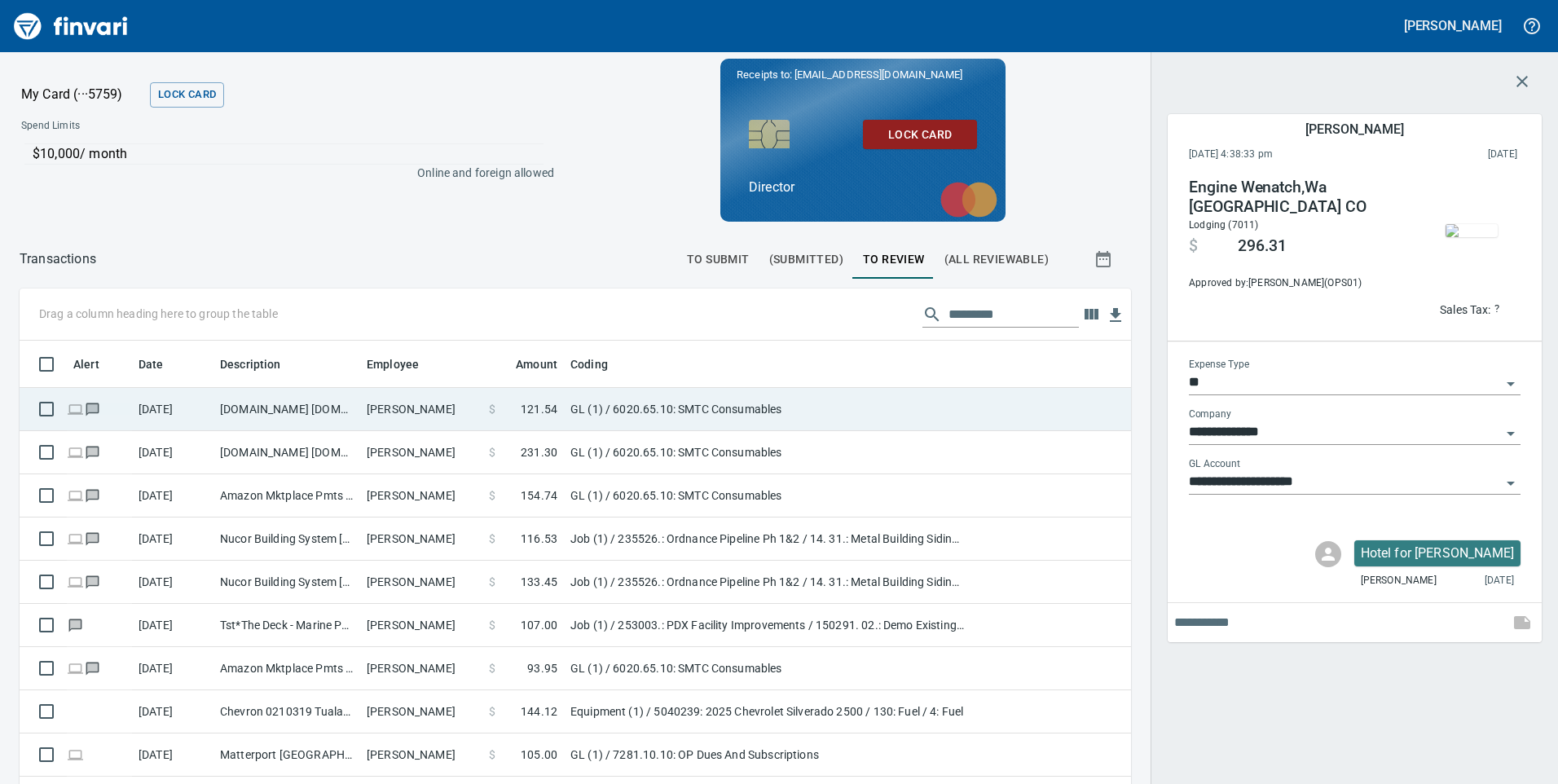
scroll to position [592, 1087]
click at [314, 409] on td "[DOMAIN_NAME] [DOMAIN_NAME][URL] WA" at bounding box center [287, 409] width 147 height 44
type input "**********"
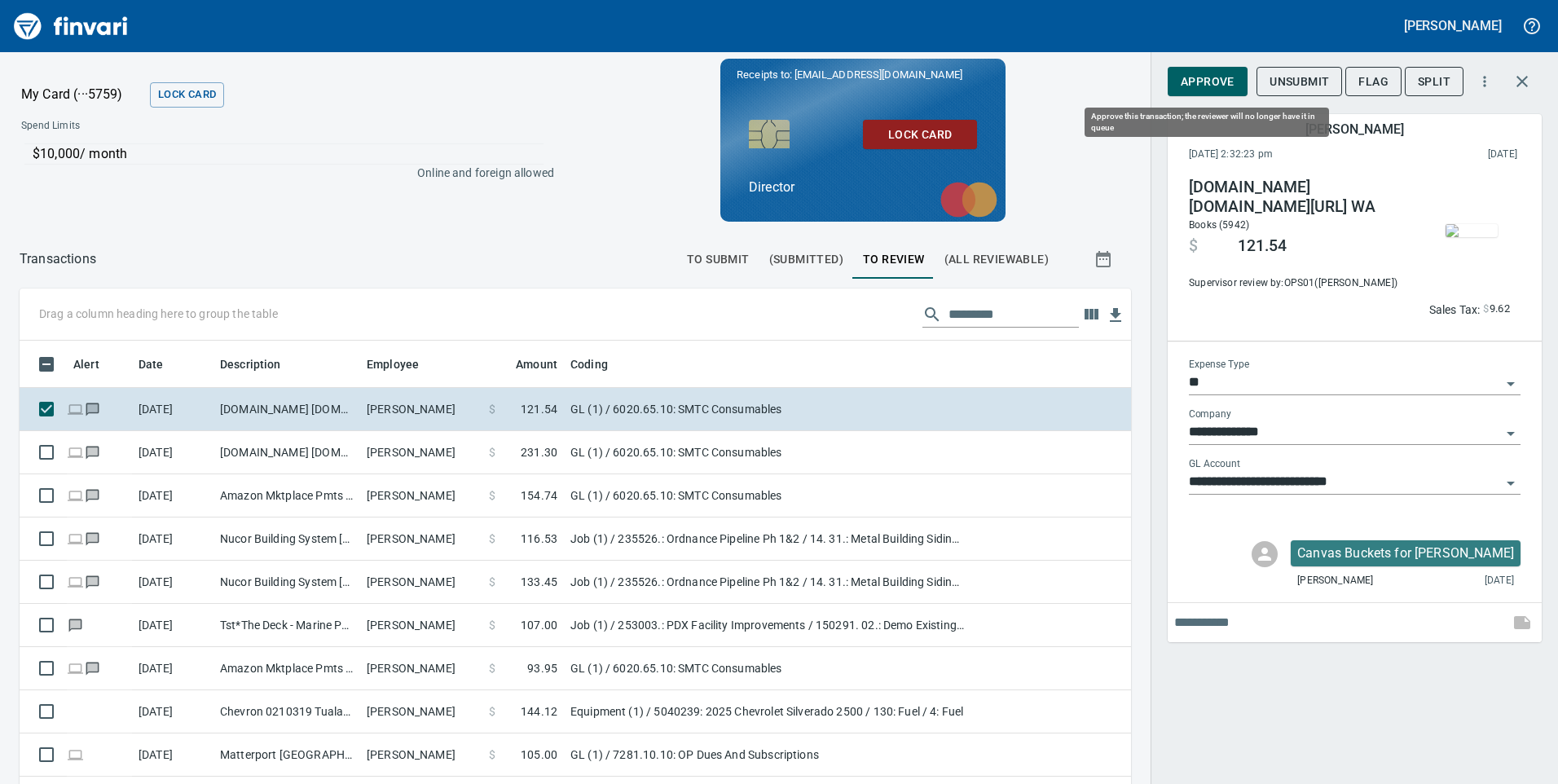
click at [1224, 86] on span "Approve" at bounding box center [1207, 82] width 54 height 20
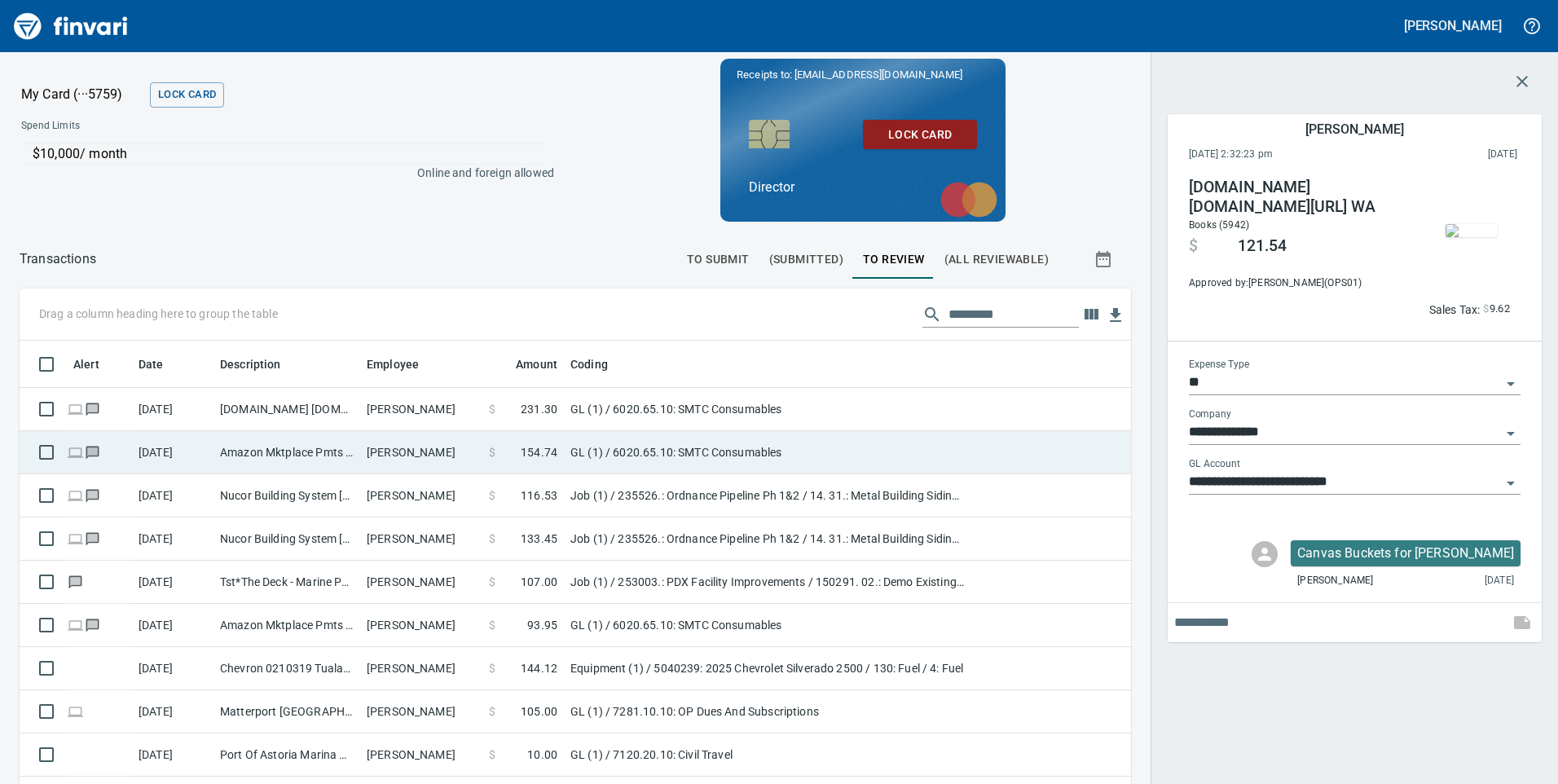
scroll to position [592, 1087]
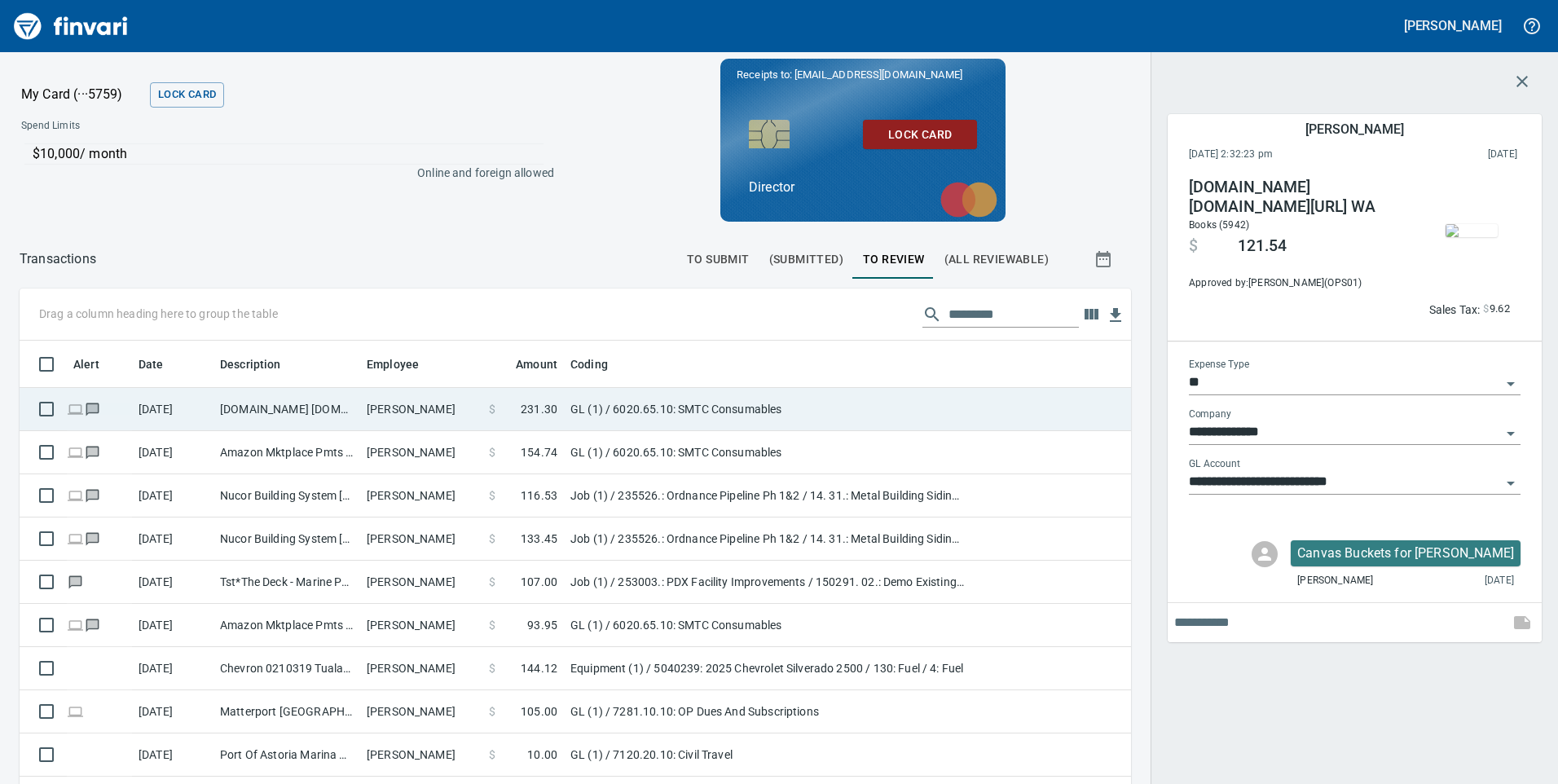
click at [350, 419] on td "[DOMAIN_NAME] [DOMAIN_NAME][URL] WA" at bounding box center [287, 409] width 147 height 44
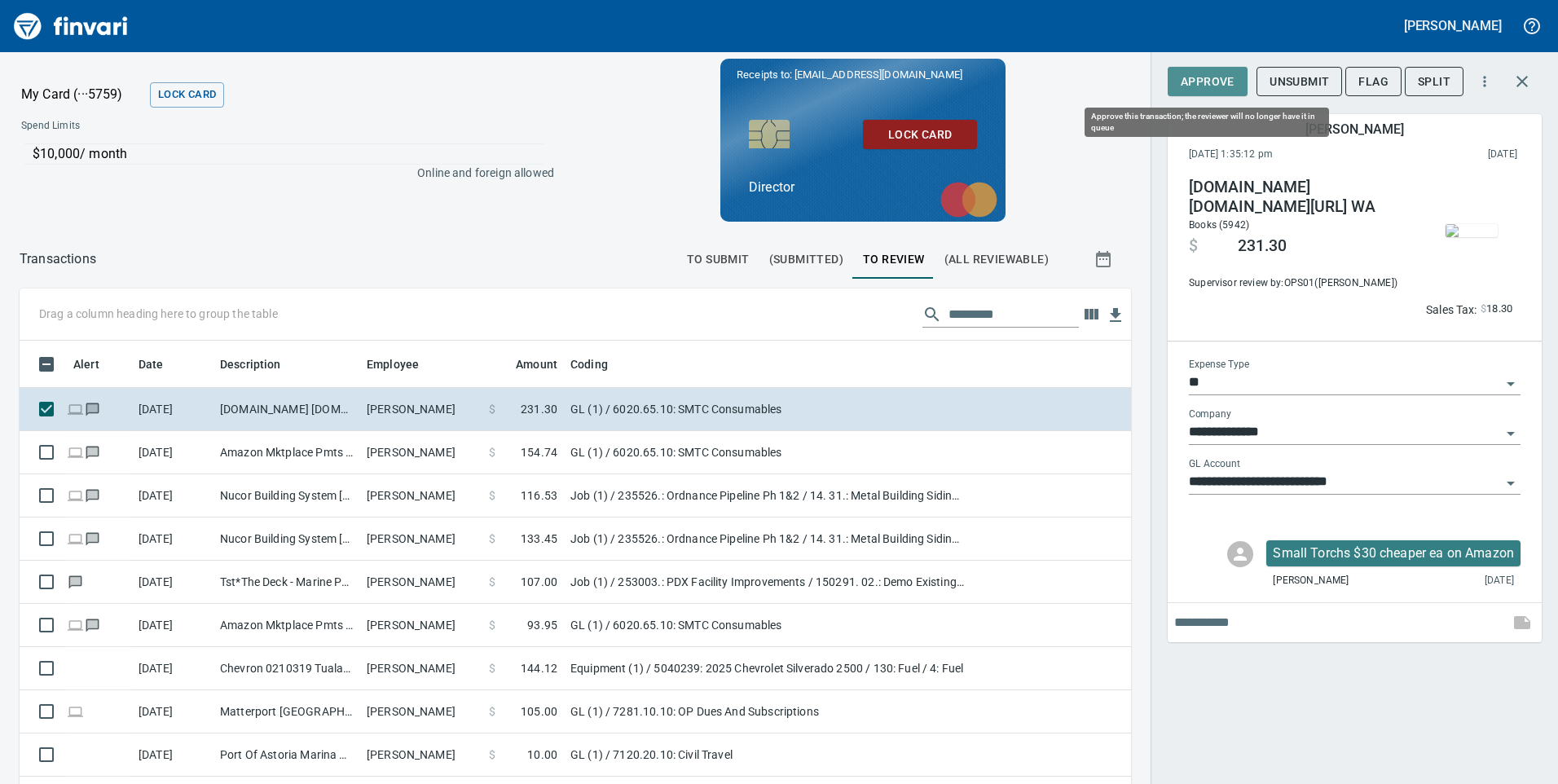
click at [1200, 85] on span "Approve" at bounding box center [1207, 82] width 54 height 20
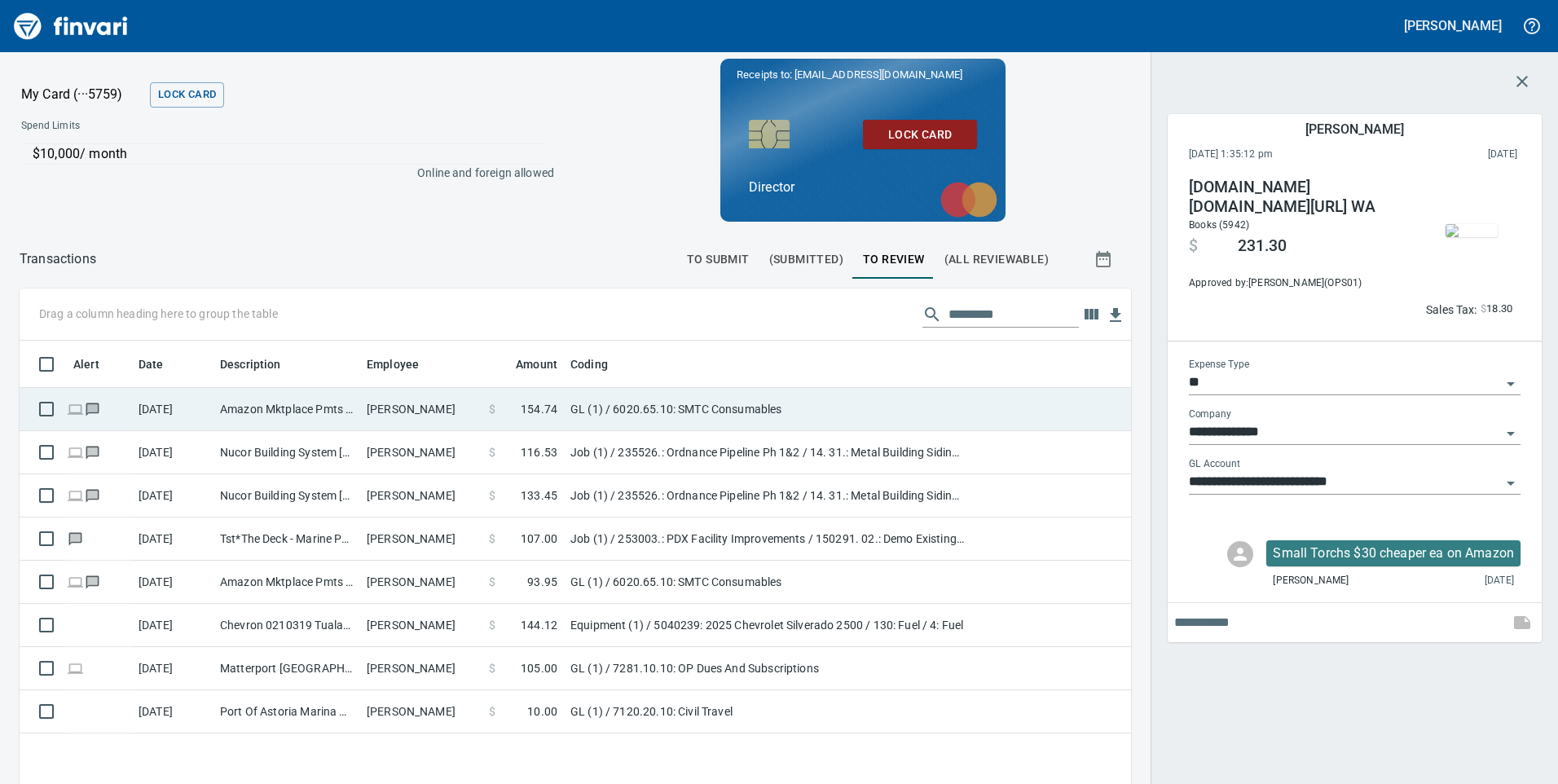
scroll to position [592, 1087]
click at [277, 427] on td "Amazon Mktplace Pmts [DOMAIN_NAME][URL] WA" at bounding box center [287, 409] width 147 height 44
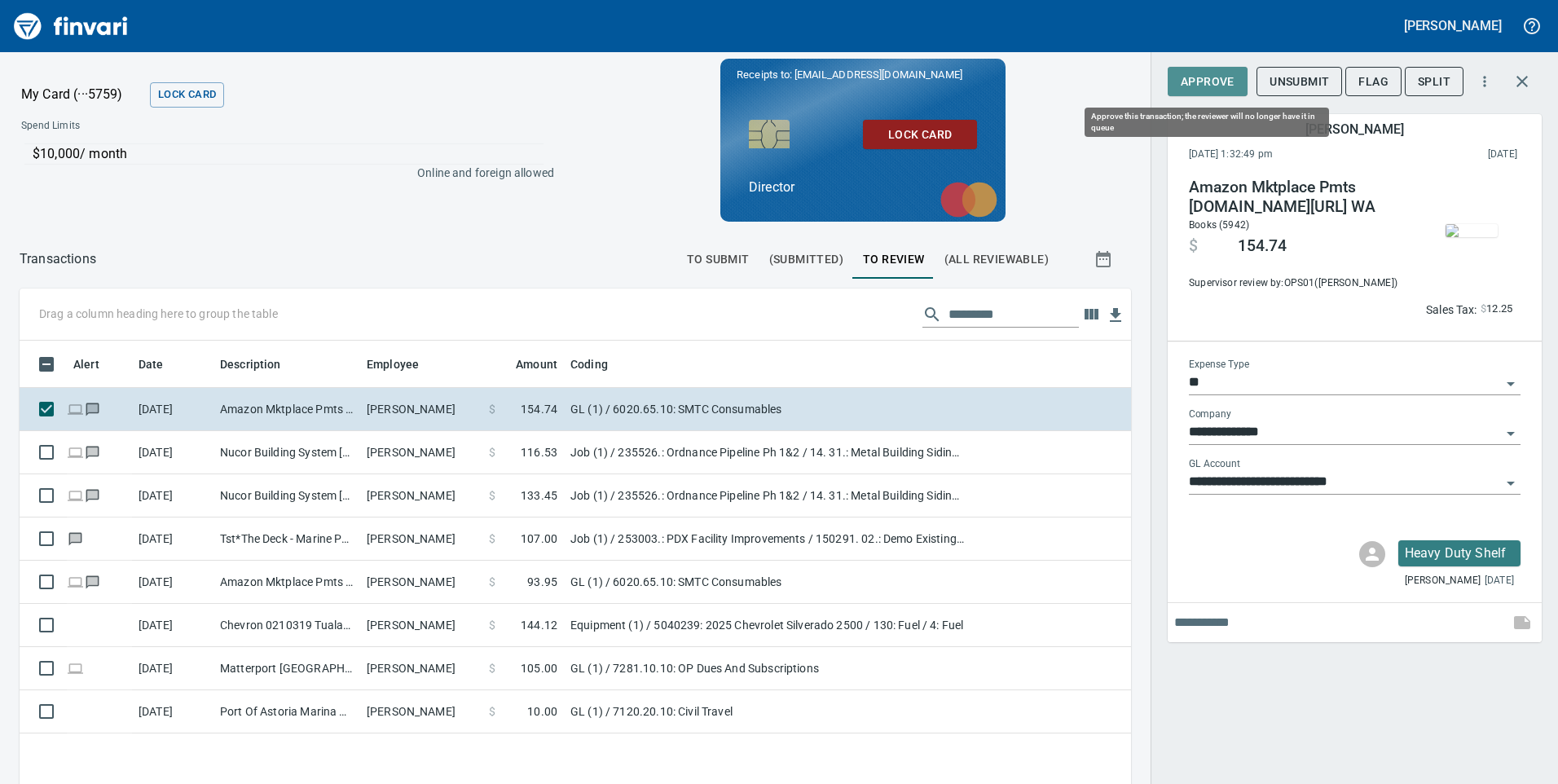
click at [1191, 81] on span "Approve" at bounding box center [1207, 82] width 54 height 20
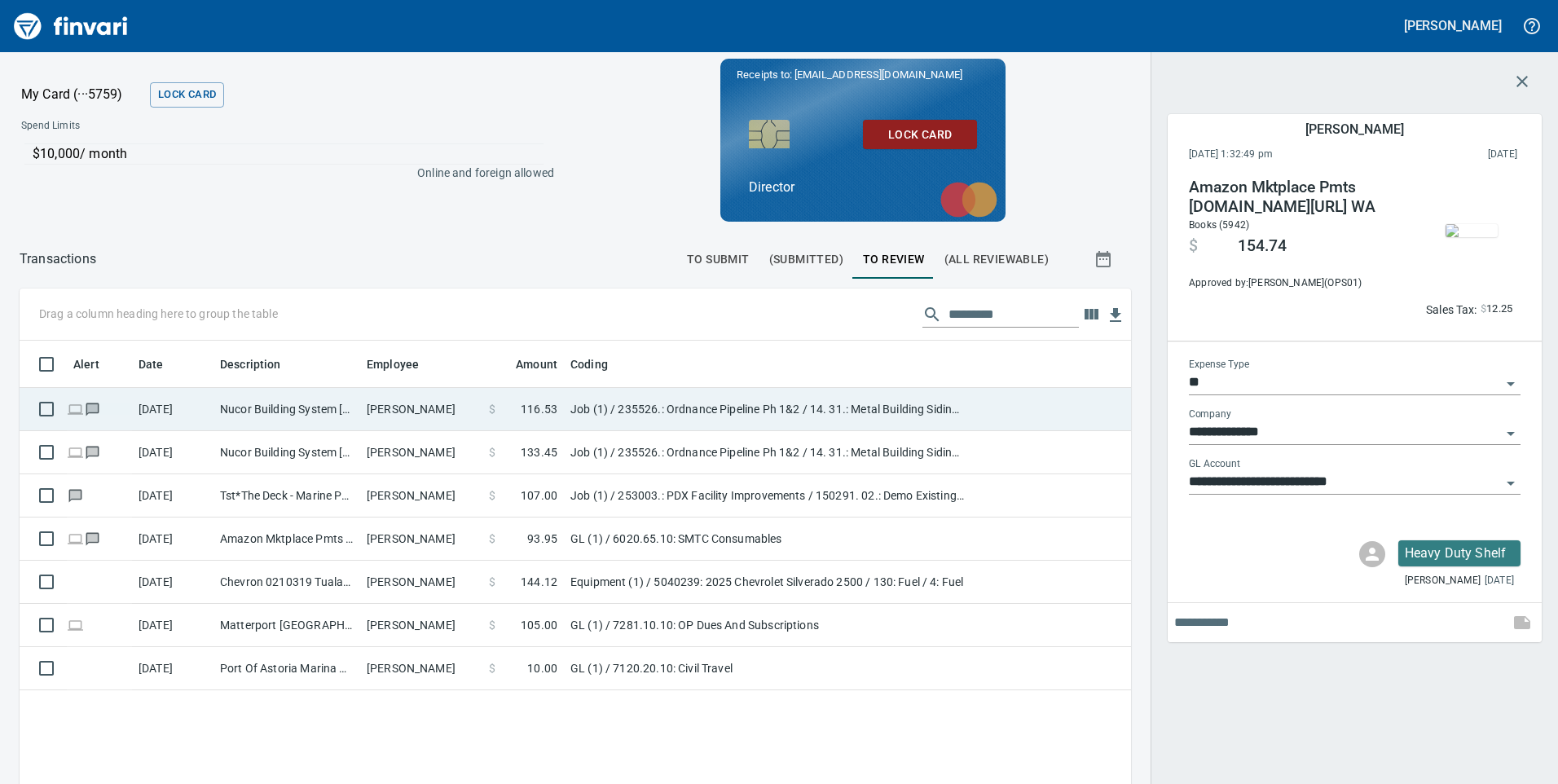
scroll to position [592, 1087]
click at [277, 411] on td "Nucor Building System [GEOGRAPHIC_DATA] [GEOGRAPHIC_DATA]" at bounding box center [287, 409] width 147 height 44
type input "***"
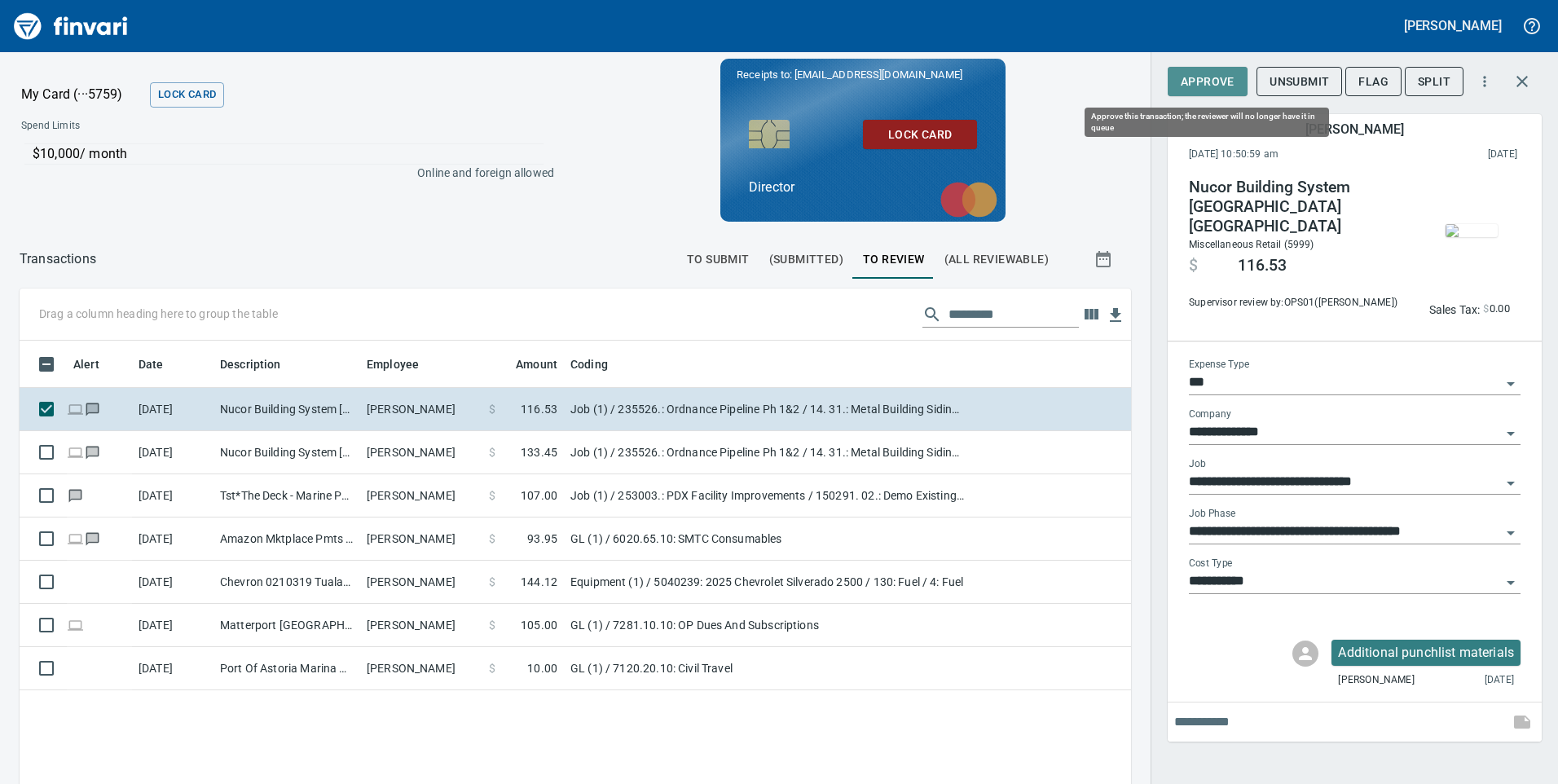
click at [1205, 78] on span "Approve" at bounding box center [1207, 82] width 54 height 20
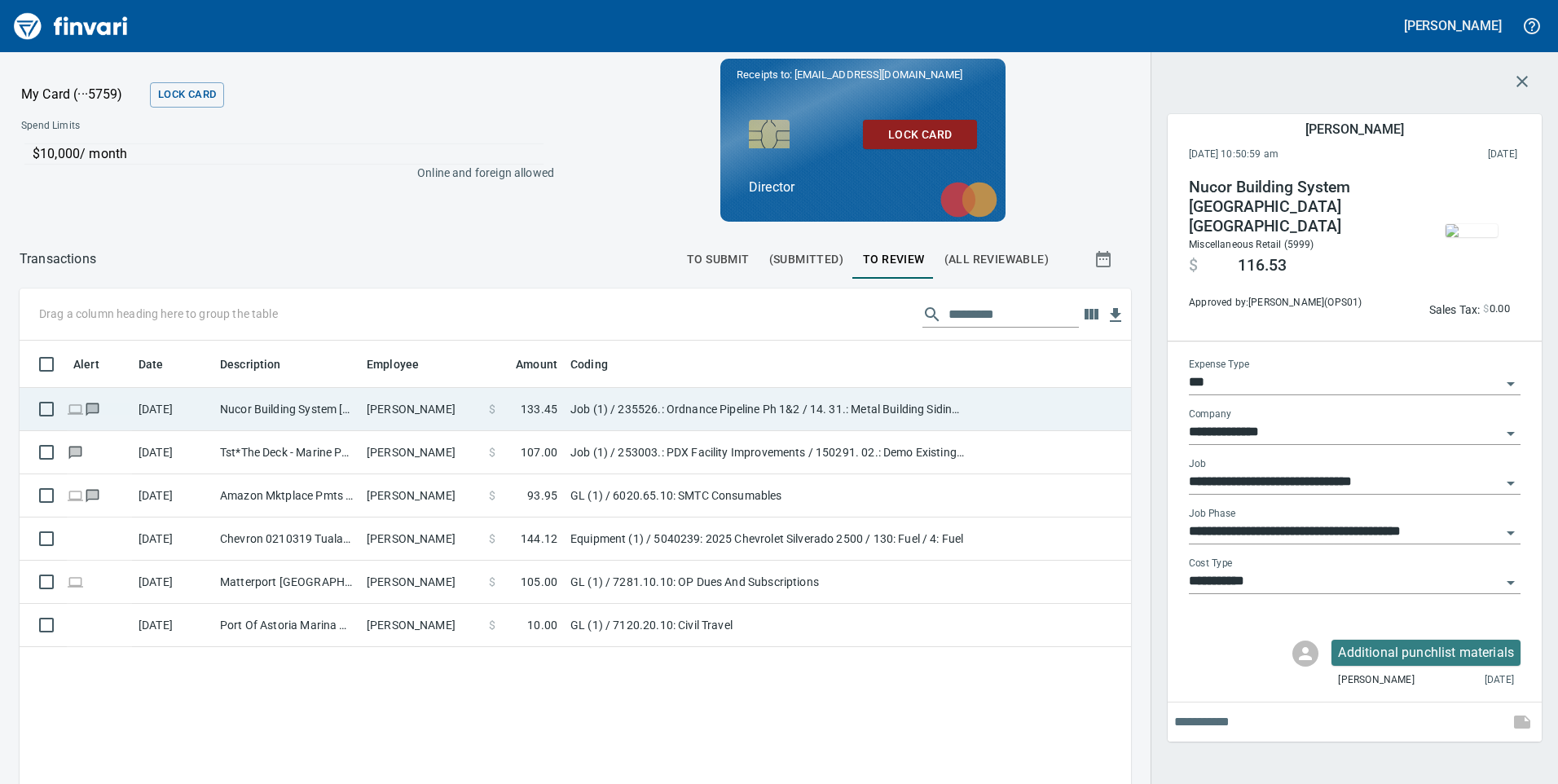
scroll to position [592, 1087]
click at [276, 413] on td "Nucor Building System [GEOGRAPHIC_DATA] [GEOGRAPHIC_DATA]" at bounding box center [287, 409] width 147 height 44
type input "********"
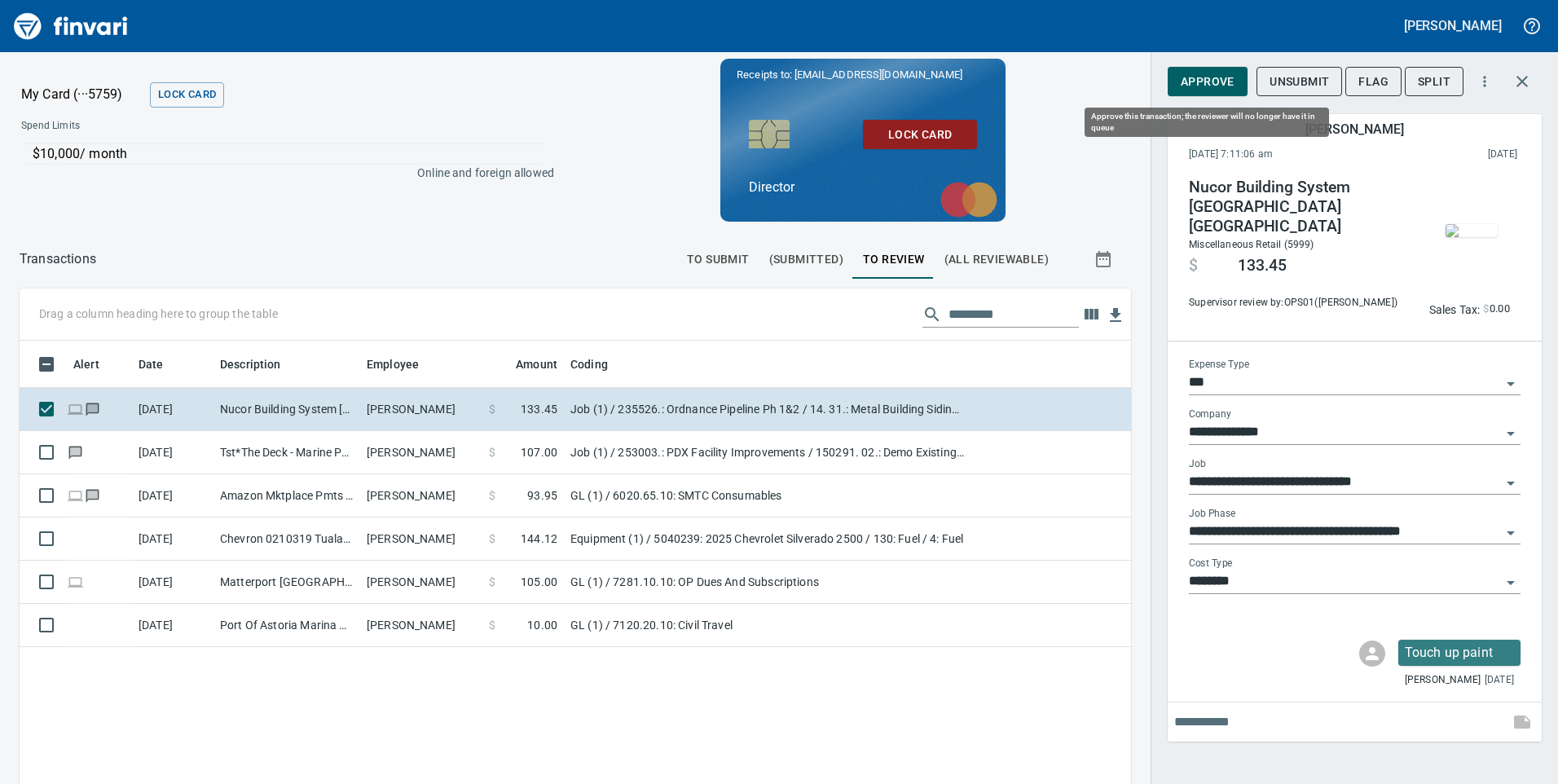
click at [1219, 86] on span "Approve" at bounding box center [1207, 82] width 54 height 20
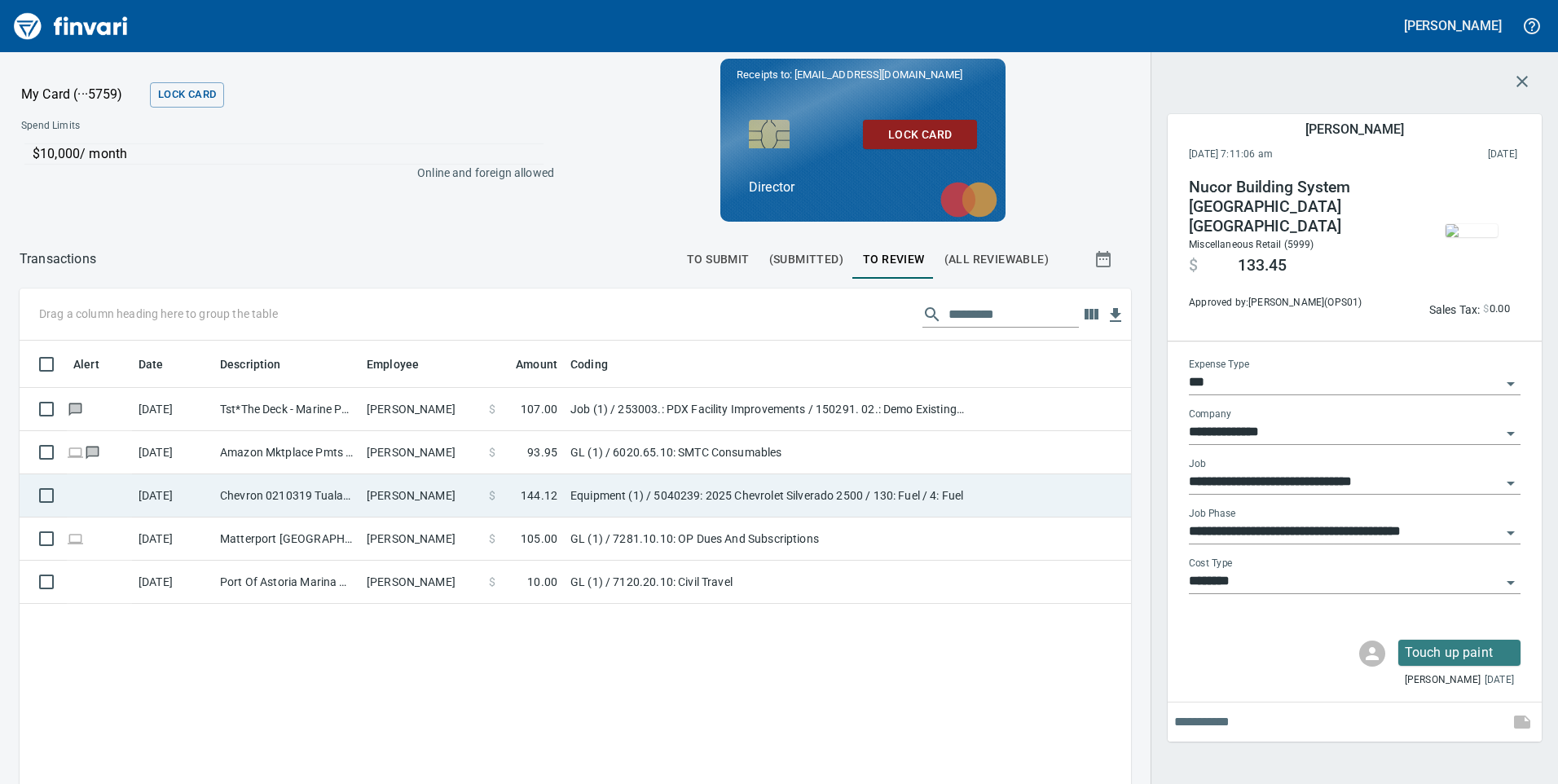
scroll to position [592, 1087]
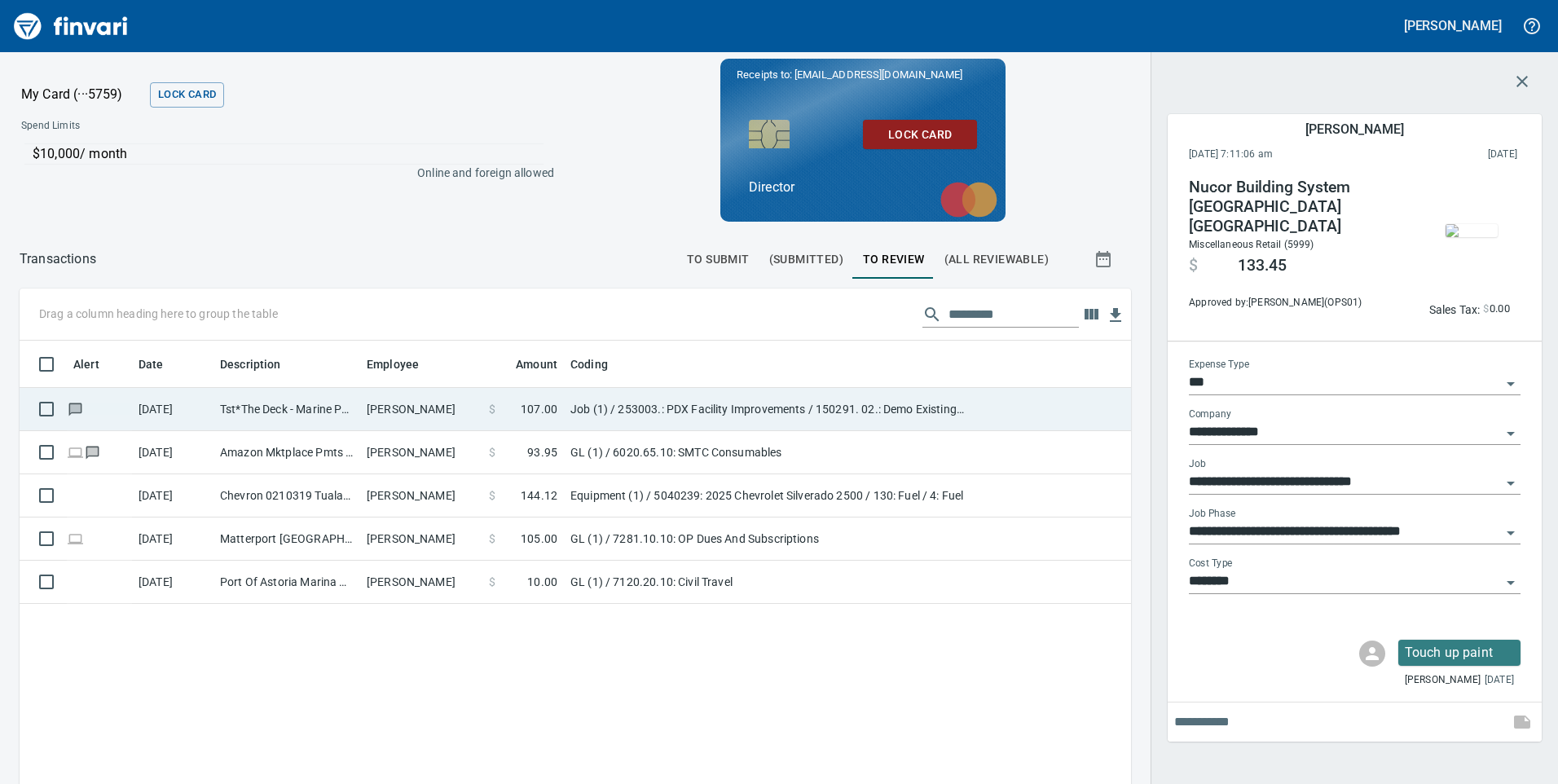
click at [280, 406] on td "Tst*The Deck - Marine Portland OR" at bounding box center [287, 409] width 147 height 44
type input "**********"
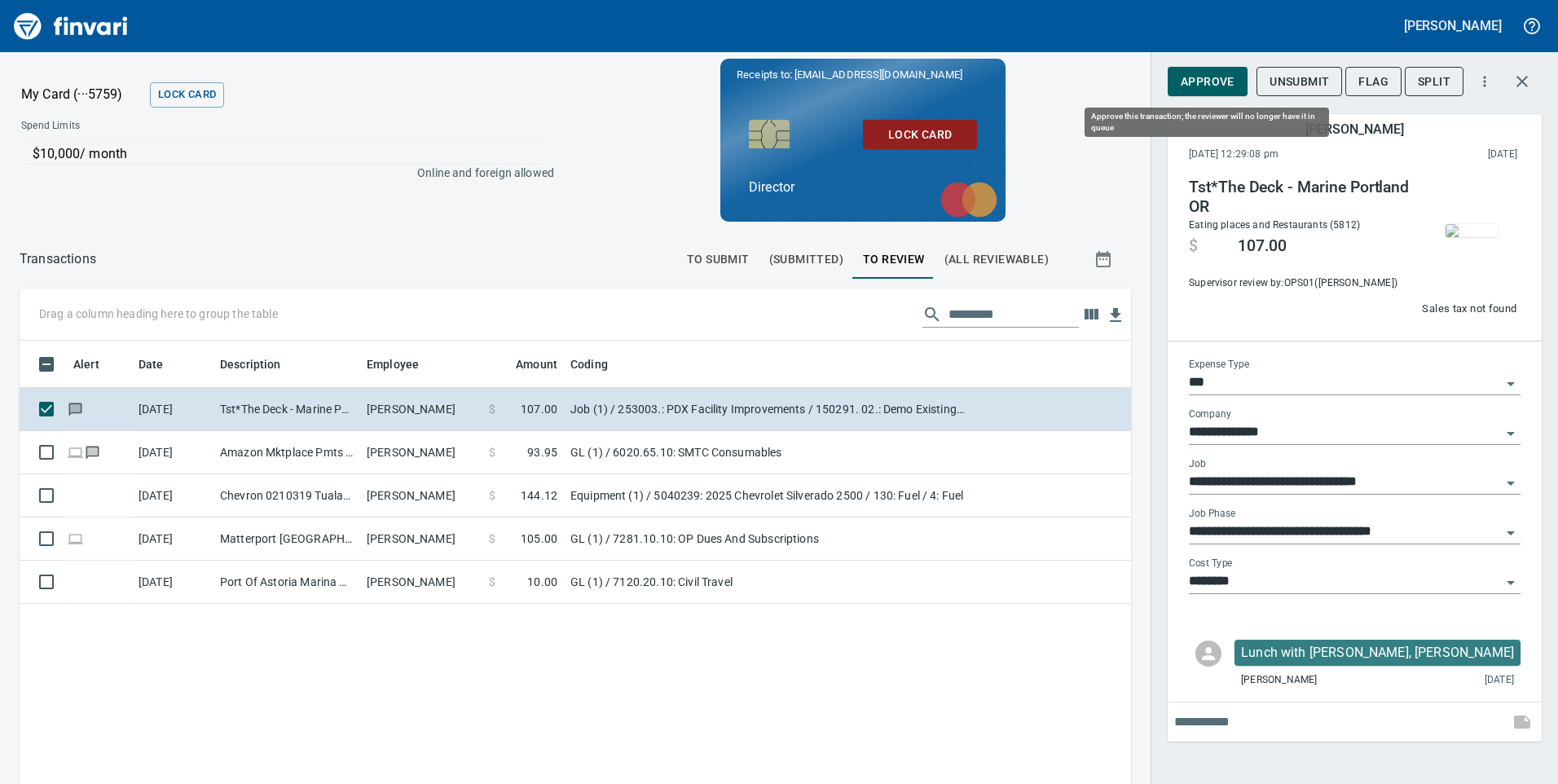
scroll to position [592, 1087]
click at [1195, 77] on span "Approve" at bounding box center [1207, 82] width 54 height 20
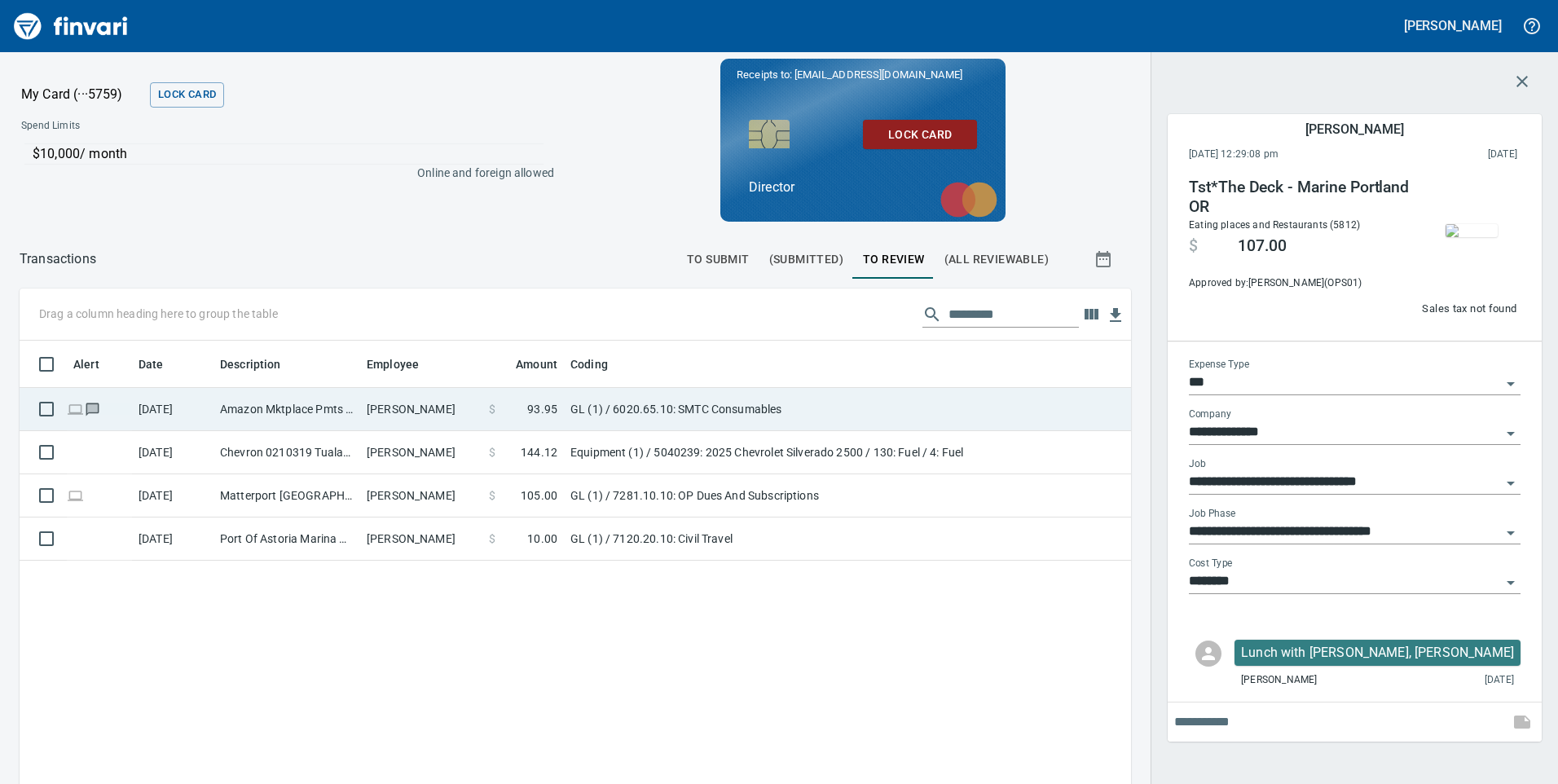
click at [283, 421] on td "Amazon Mktplace Pmts [DOMAIN_NAME][URL] WA" at bounding box center [287, 409] width 147 height 44
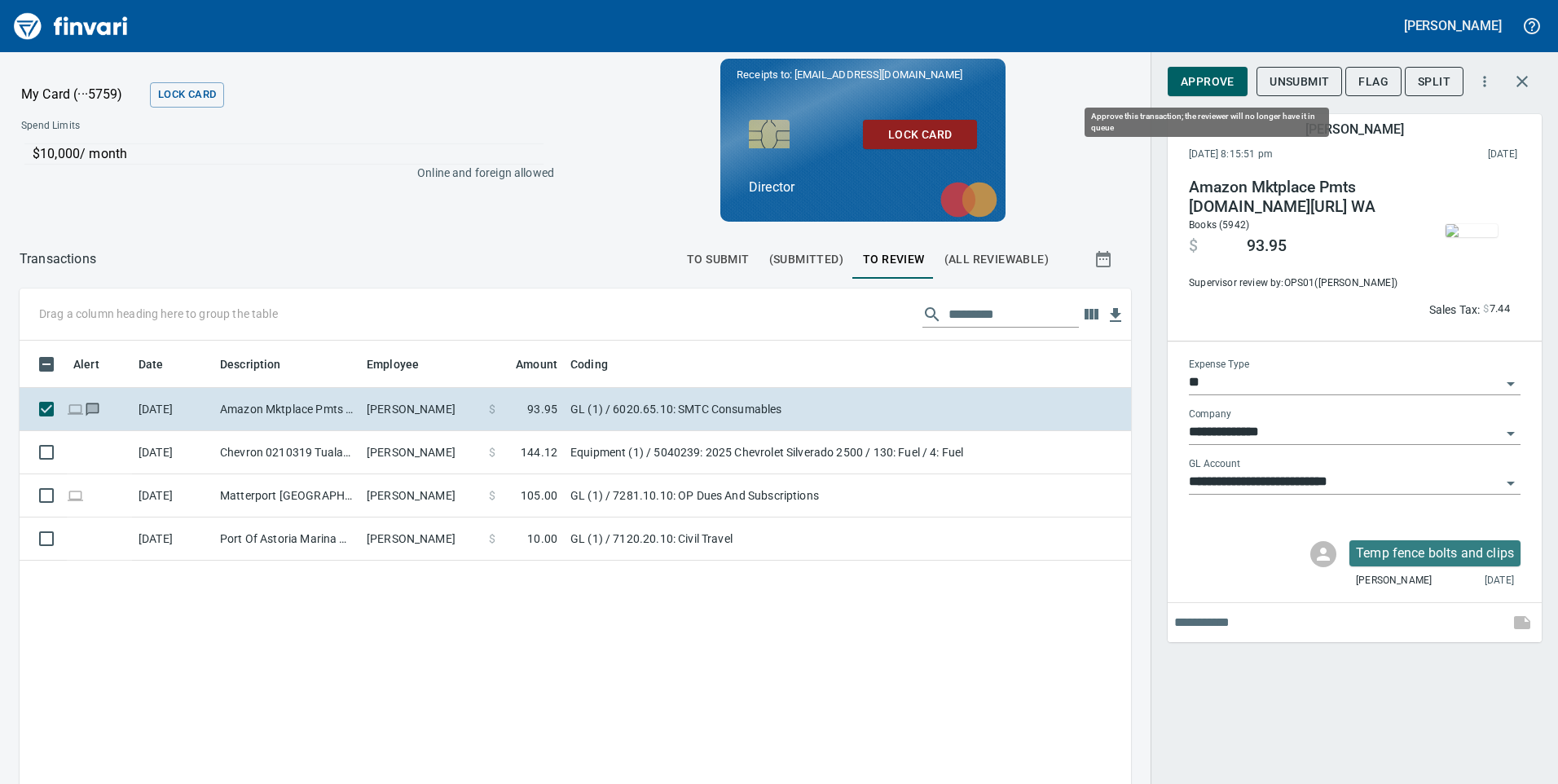
click at [1220, 87] on span "Approve" at bounding box center [1207, 82] width 54 height 20
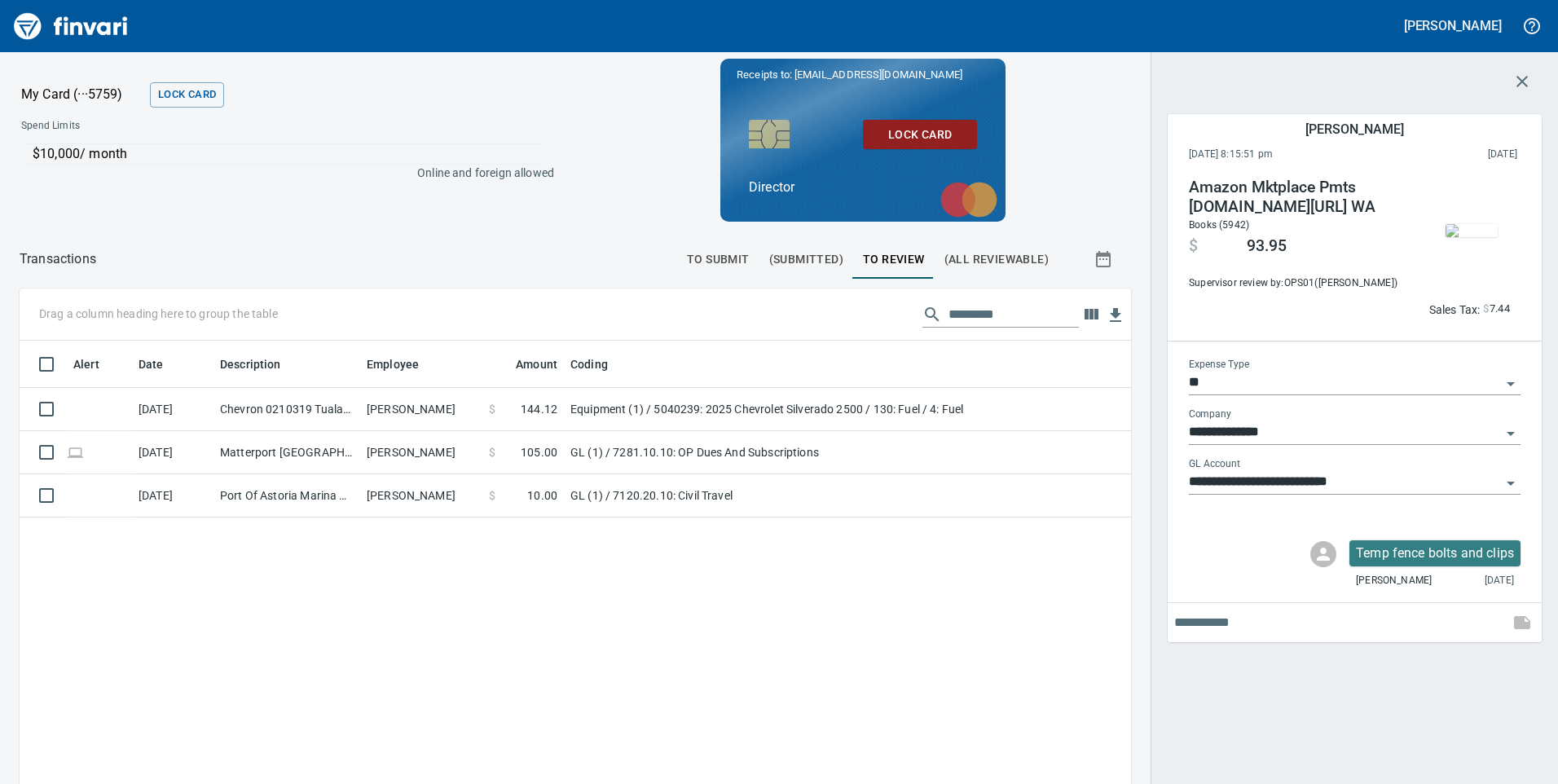
scroll to position [592, 1087]
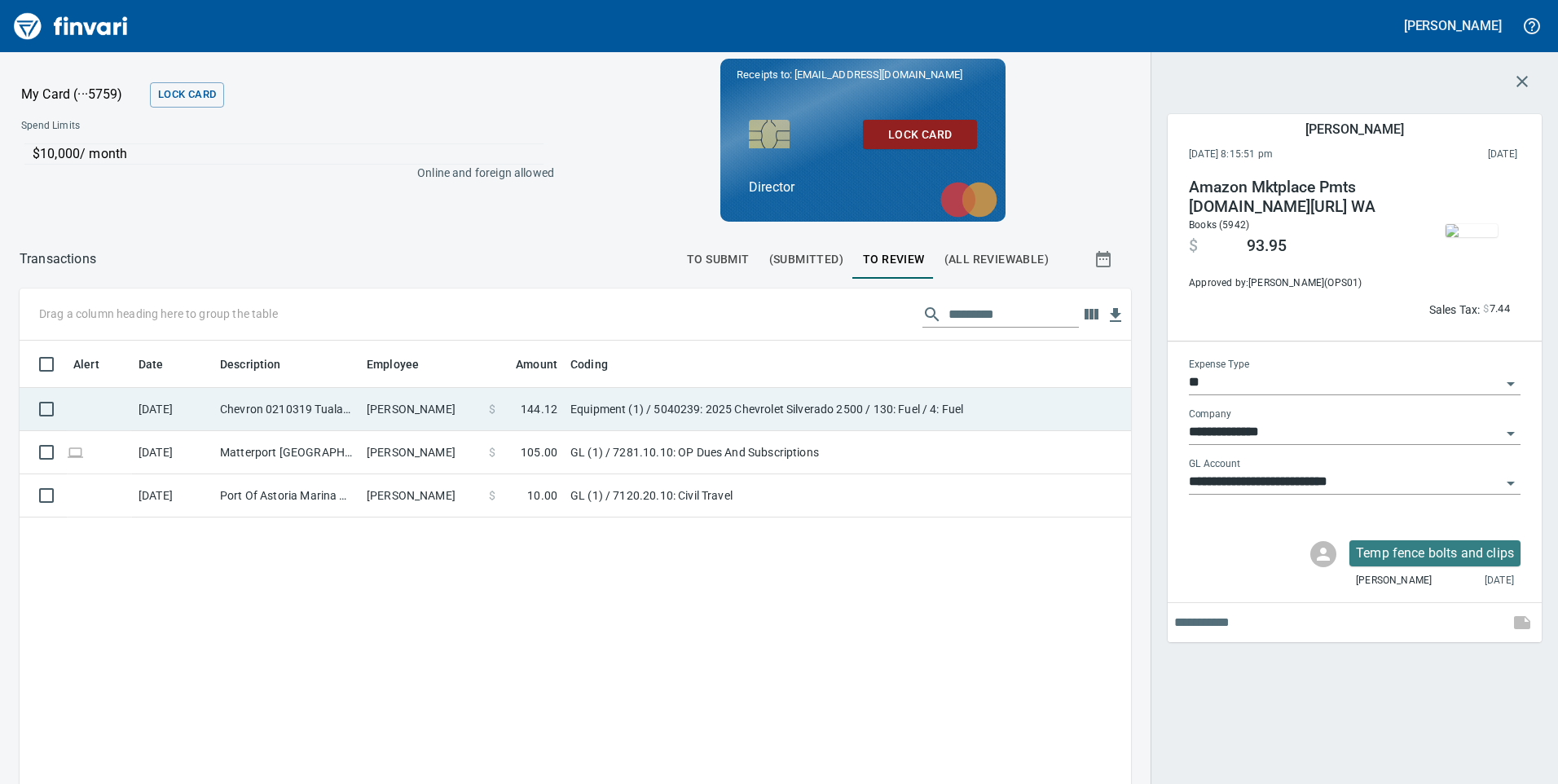
click at [418, 409] on td "[PERSON_NAME]" at bounding box center [421, 409] width 122 height 44
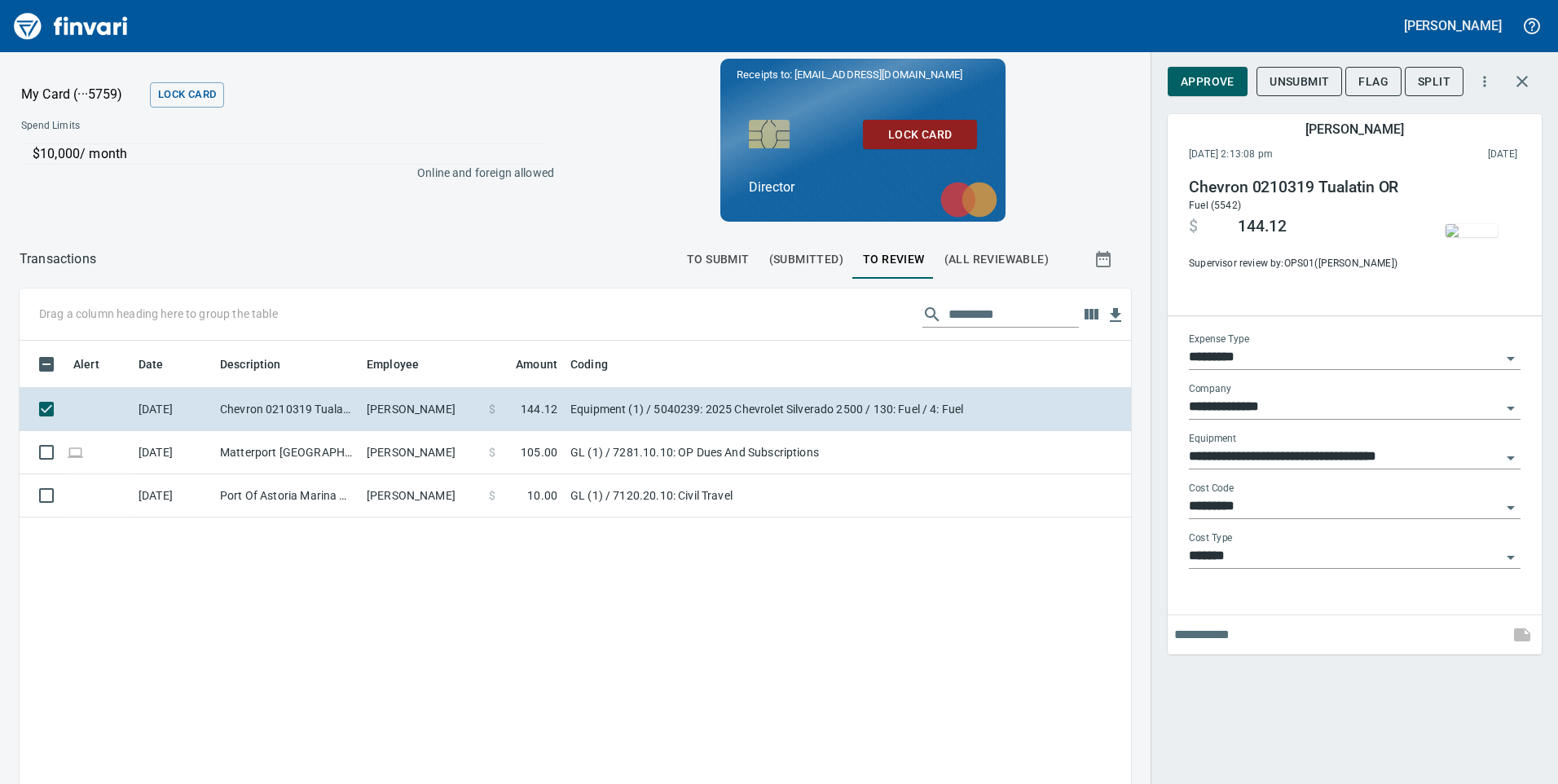
scroll to position [592, 1087]
click at [1207, 88] on span "Approve" at bounding box center [1207, 82] width 54 height 20
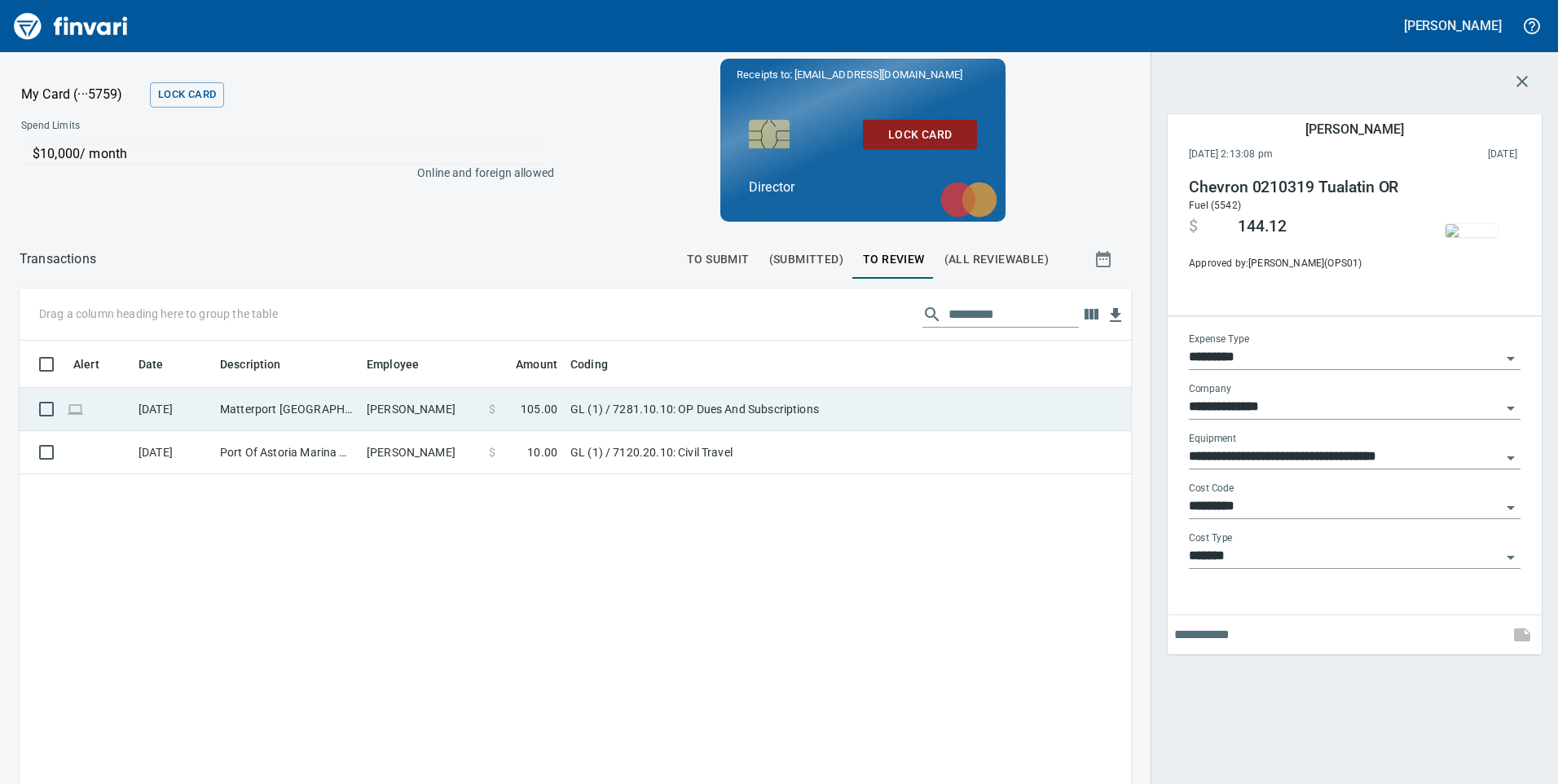
click at [321, 408] on td "Matterport [GEOGRAPHIC_DATA] [GEOGRAPHIC_DATA]" at bounding box center [287, 409] width 147 height 44
type input "**"
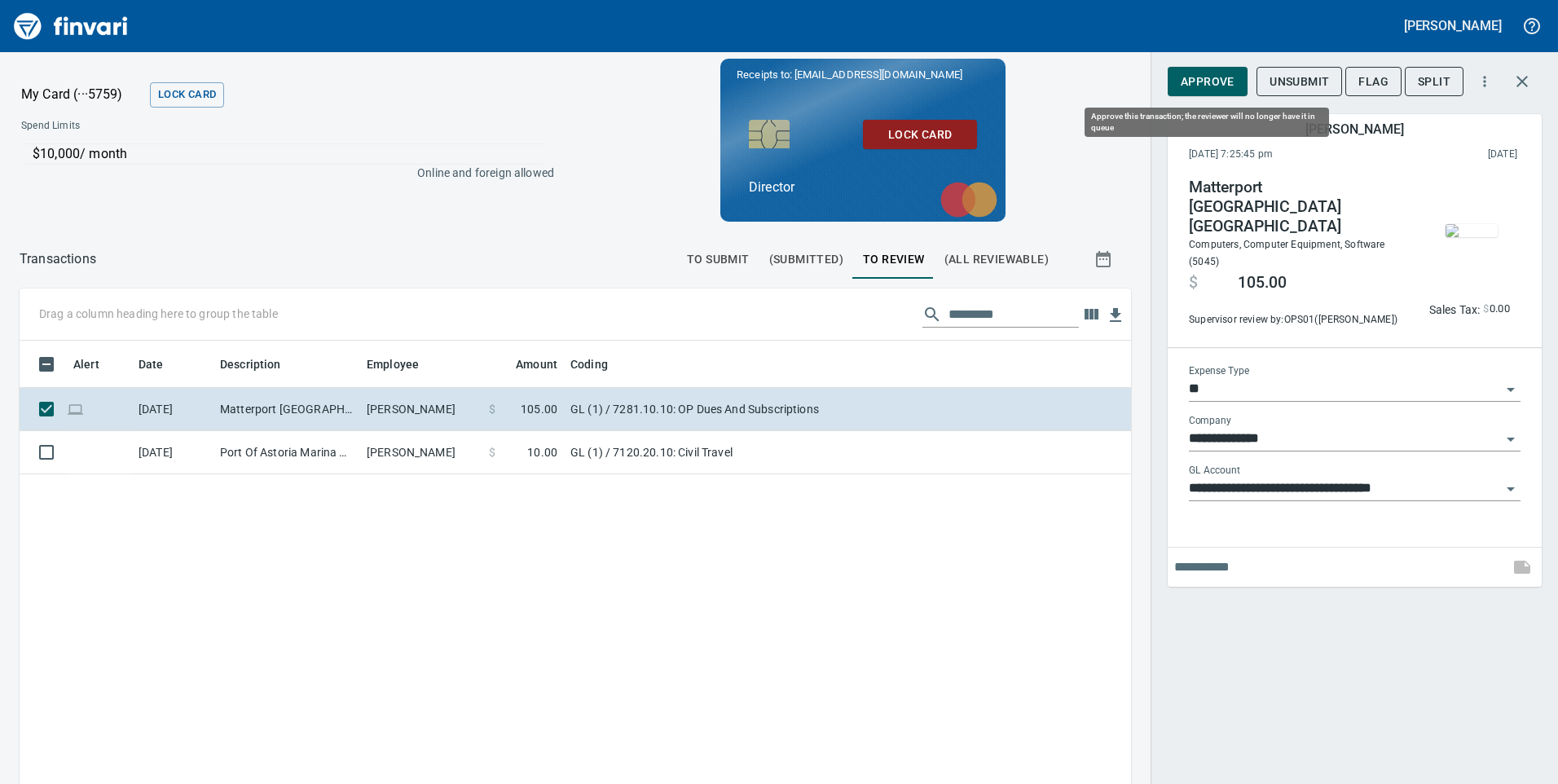
click at [1200, 86] on span "Approve" at bounding box center [1207, 82] width 54 height 20
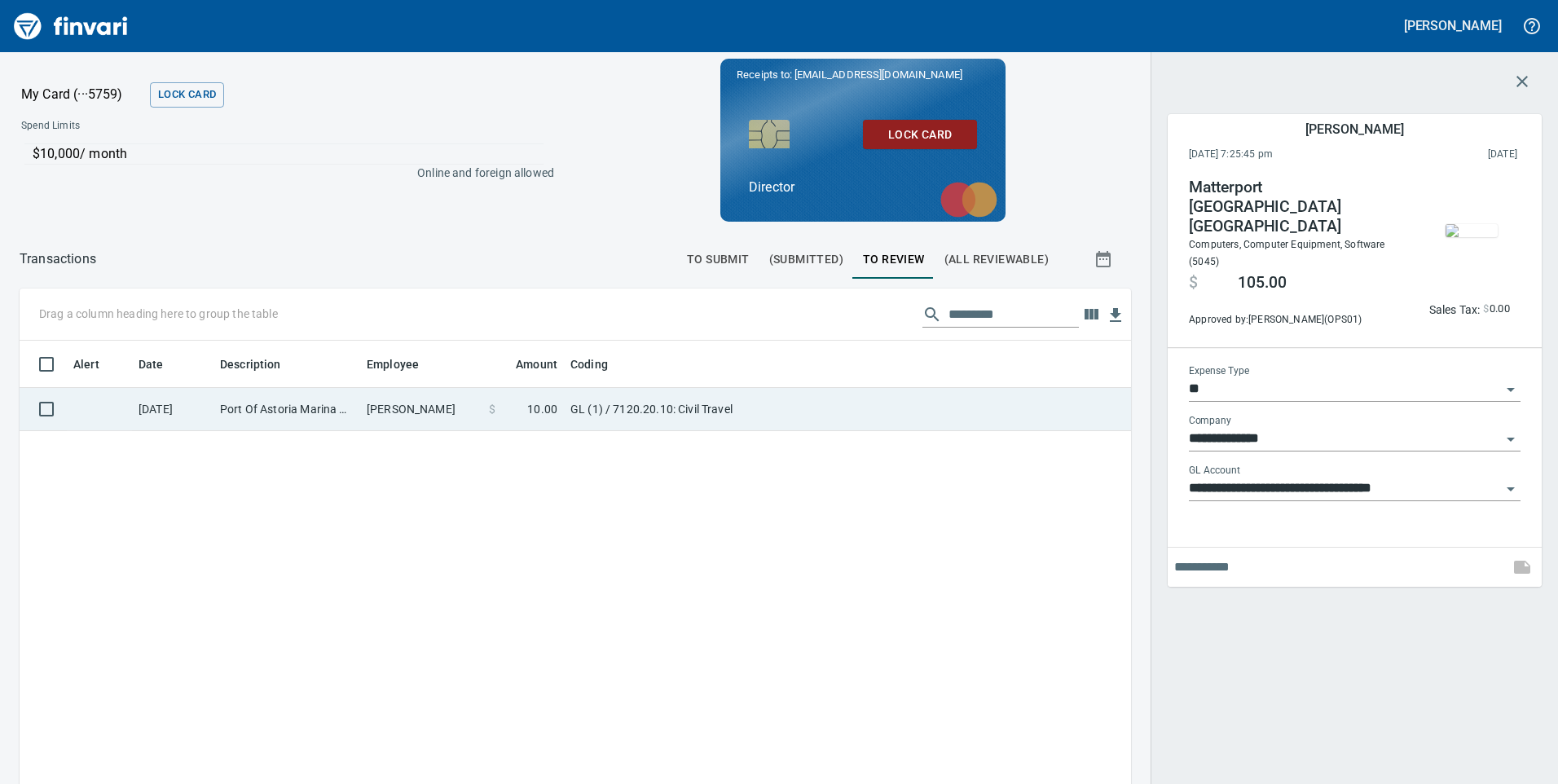
scroll to position [592, 1087]
click at [332, 417] on td "Port Of Astoria Marina Astoria OR" at bounding box center [287, 409] width 147 height 44
type input "**********"
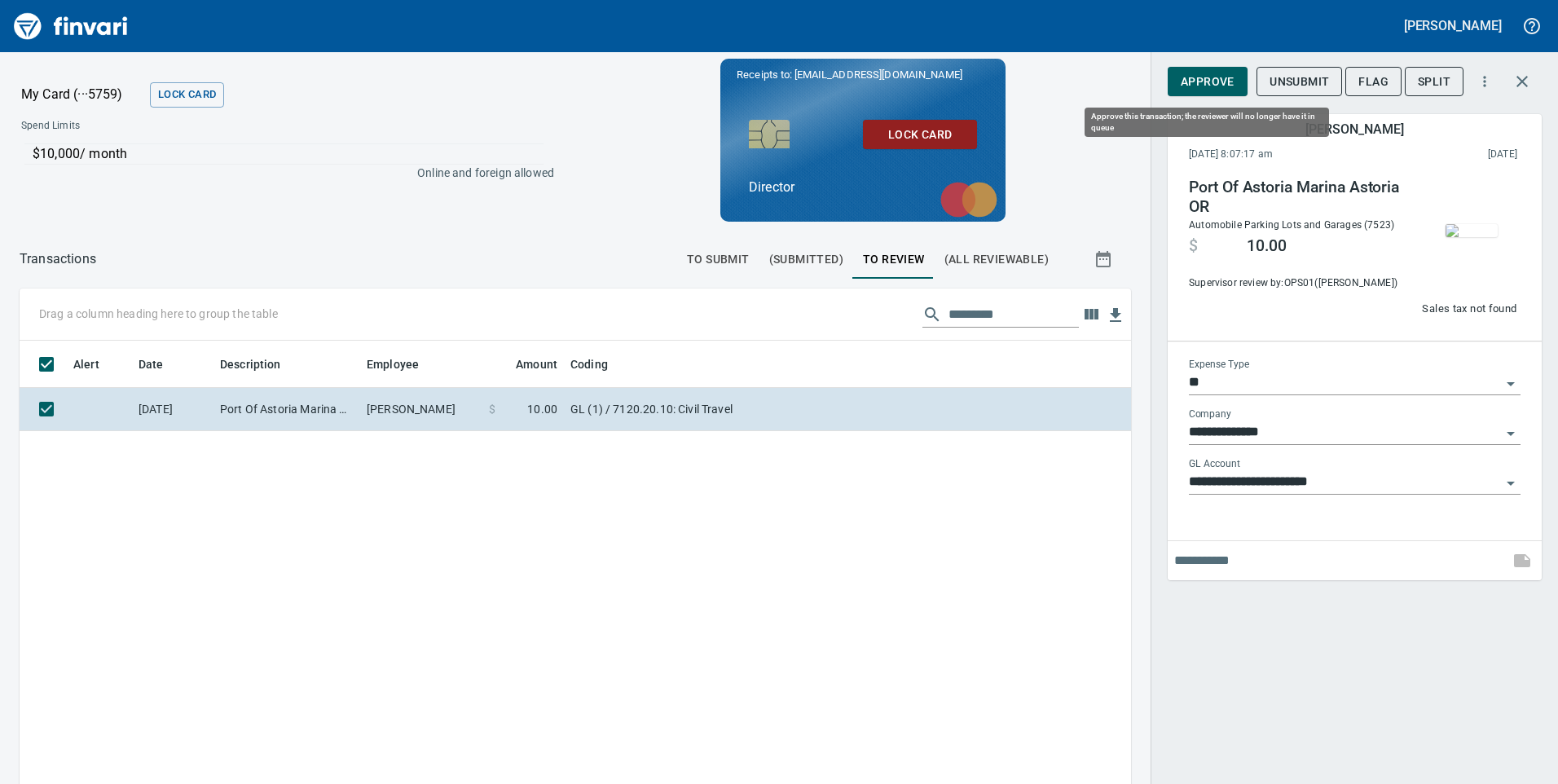
scroll to position [592, 1087]
click at [1209, 84] on span "Approve" at bounding box center [1207, 82] width 54 height 20
